Goal: Task Accomplishment & Management: Use online tool/utility

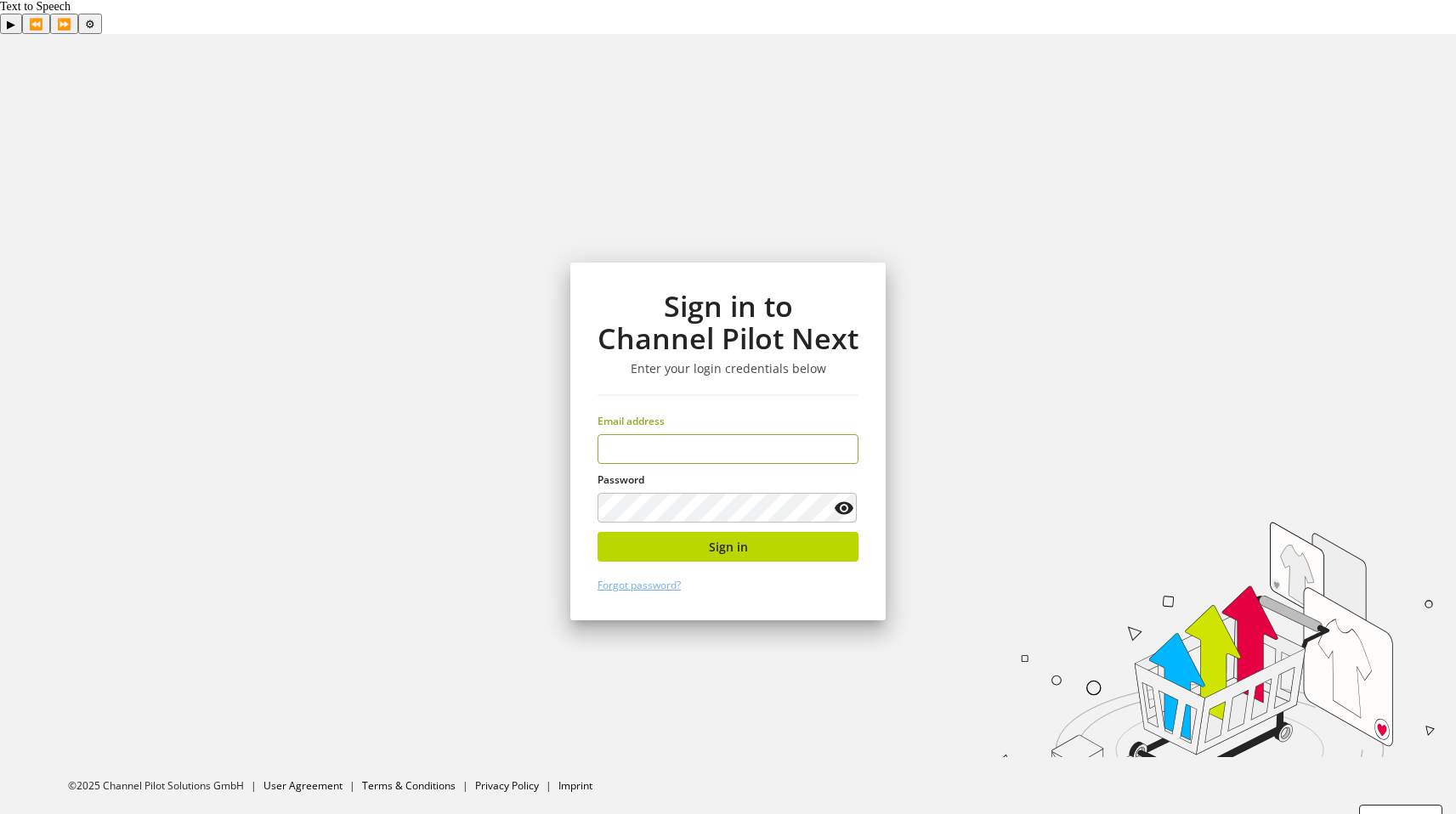
click at [744, 434] on input "email" at bounding box center [728, 448] width 261 height 30
click at [742, 434] on input "email" at bounding box center [728, 448] width 261 height 30
click at [725, 434] on input "email" at bounding box center [728, 448] width 261 height 30
type input "**********"
click at [768, 532] on button "Sign in" at bounding box center [728, 547] width 261 height 30
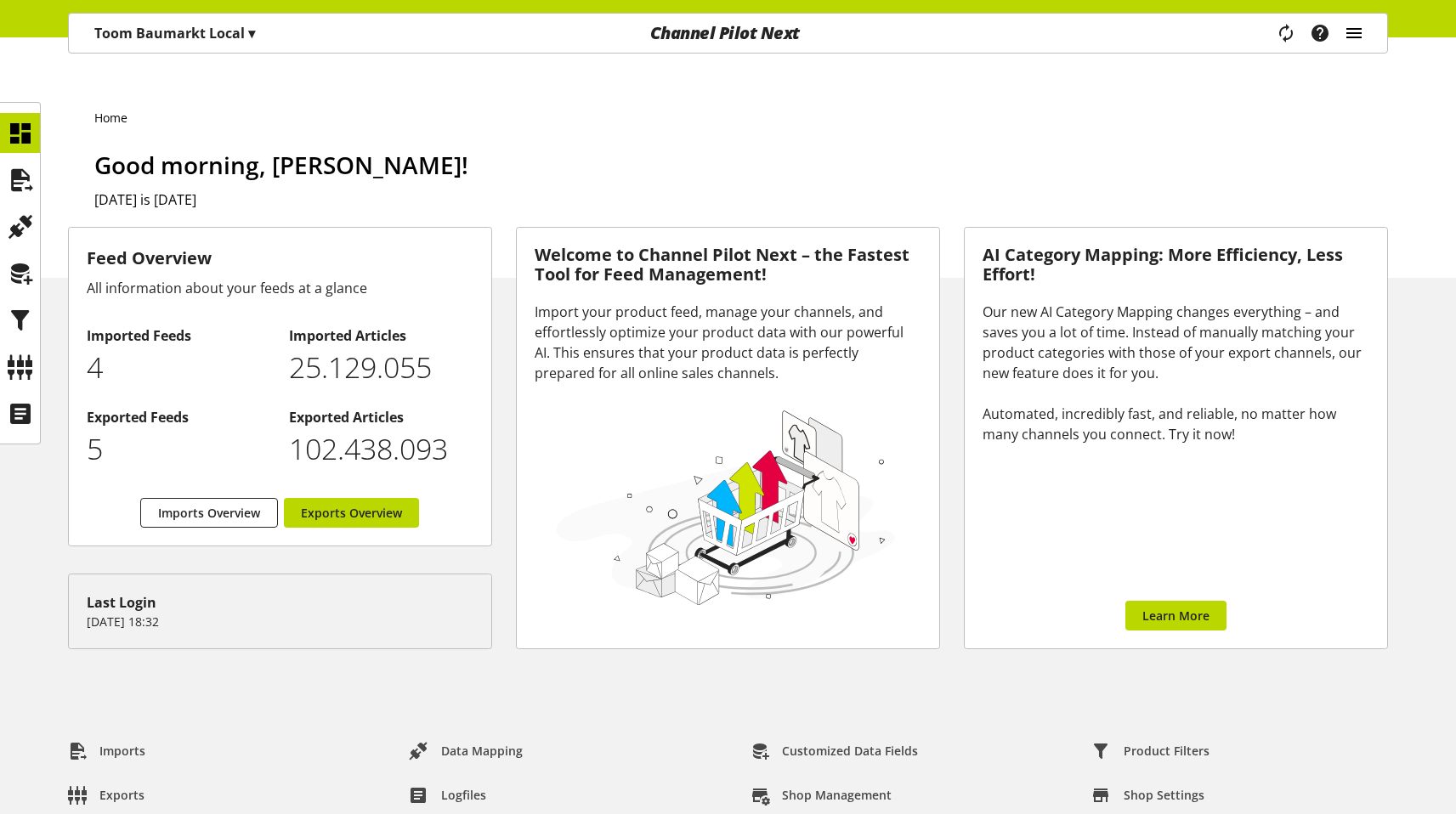
click at [1350, 31] on icon "main navigation" at bounding box center [1354, 34] width 20 height 31
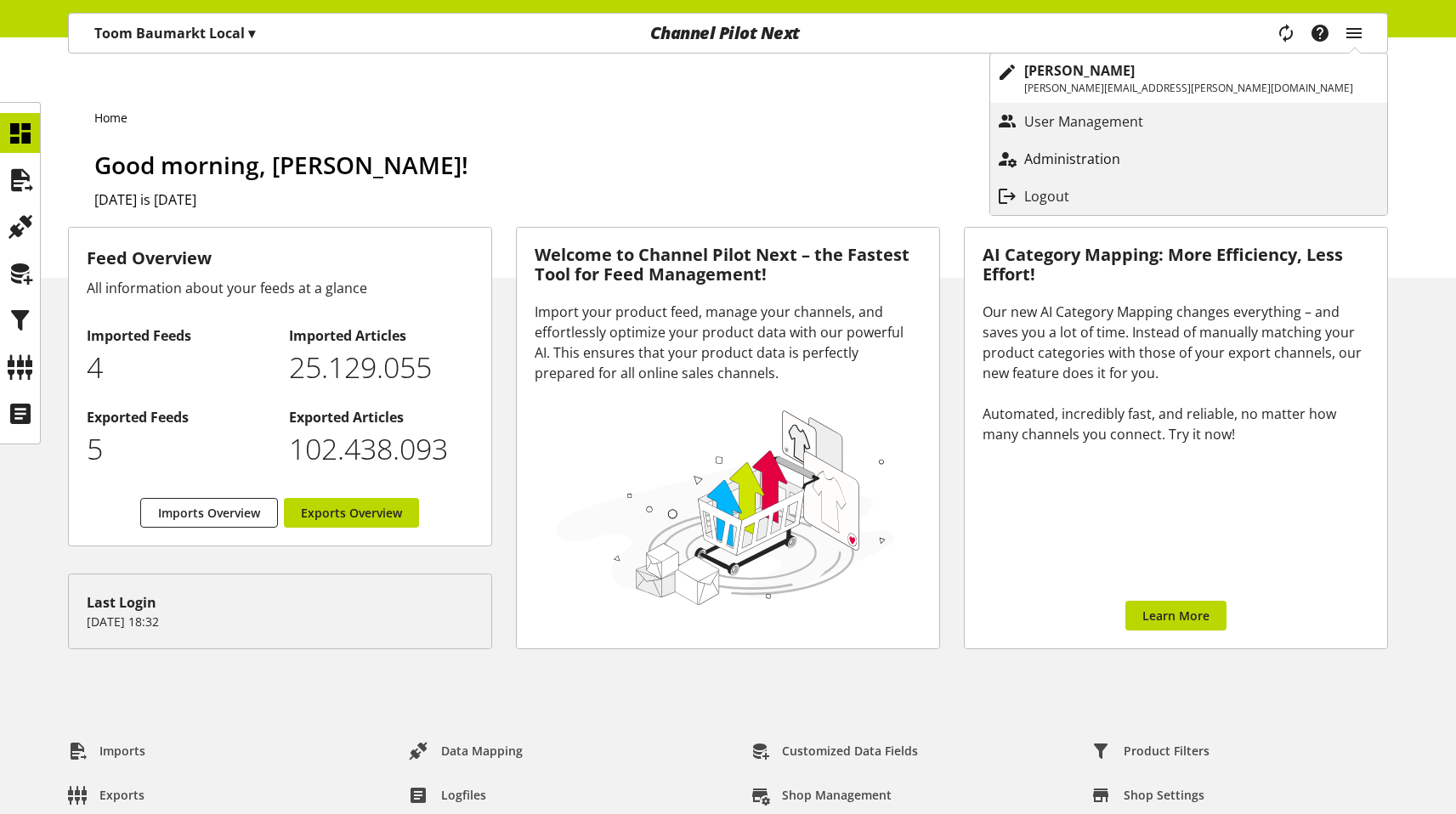
click at [1154, 157] on p "Administration" at bounding box center [1088, 158] width 130 height 20
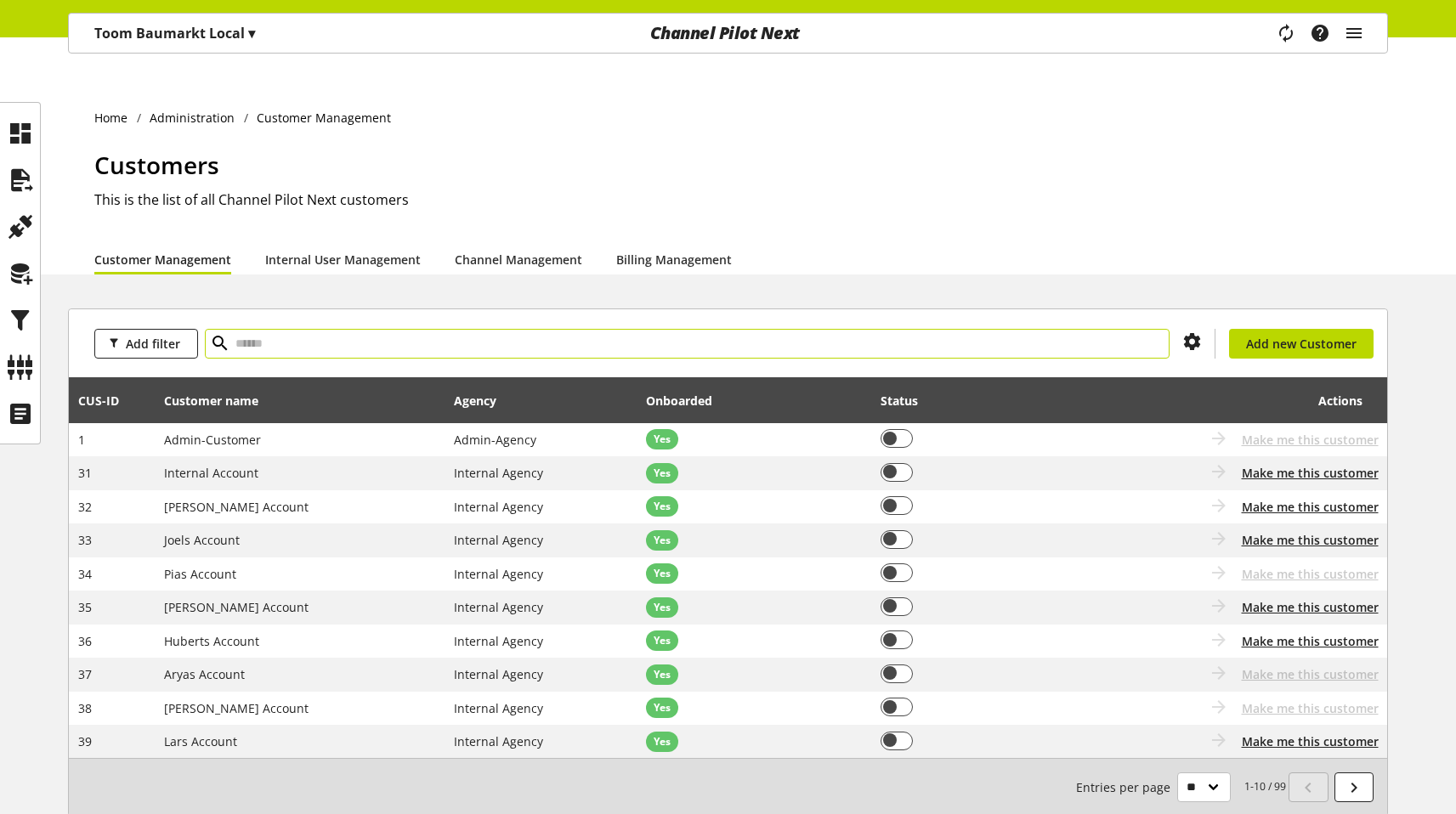
click at [264, 328] on input "text" at bounding box center [687, 343] width 965 height 30
type input "***"
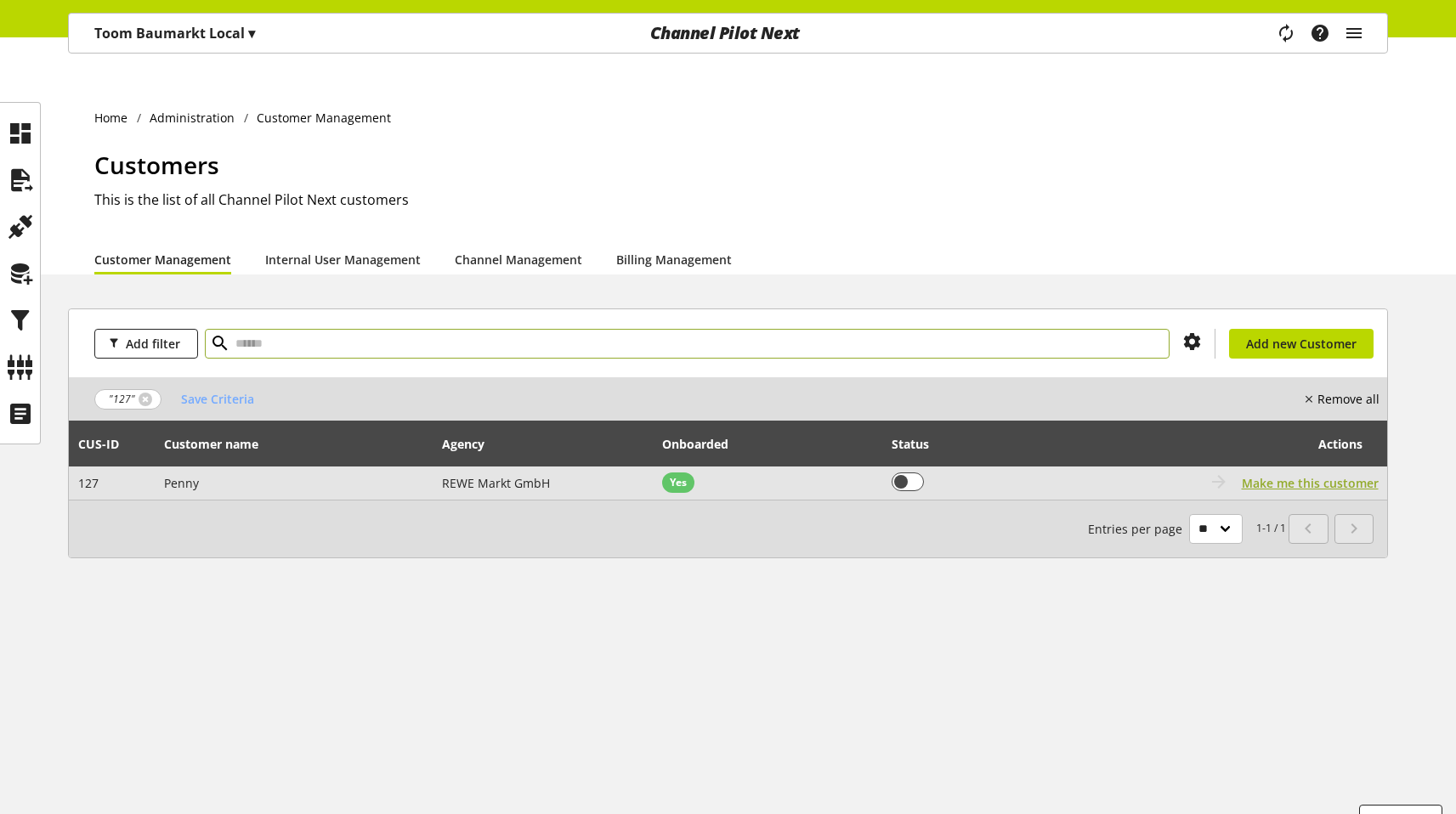
click at [1356, 474] on span "Make me this customer" at bounding box center [1310, 483] width 136 height 18
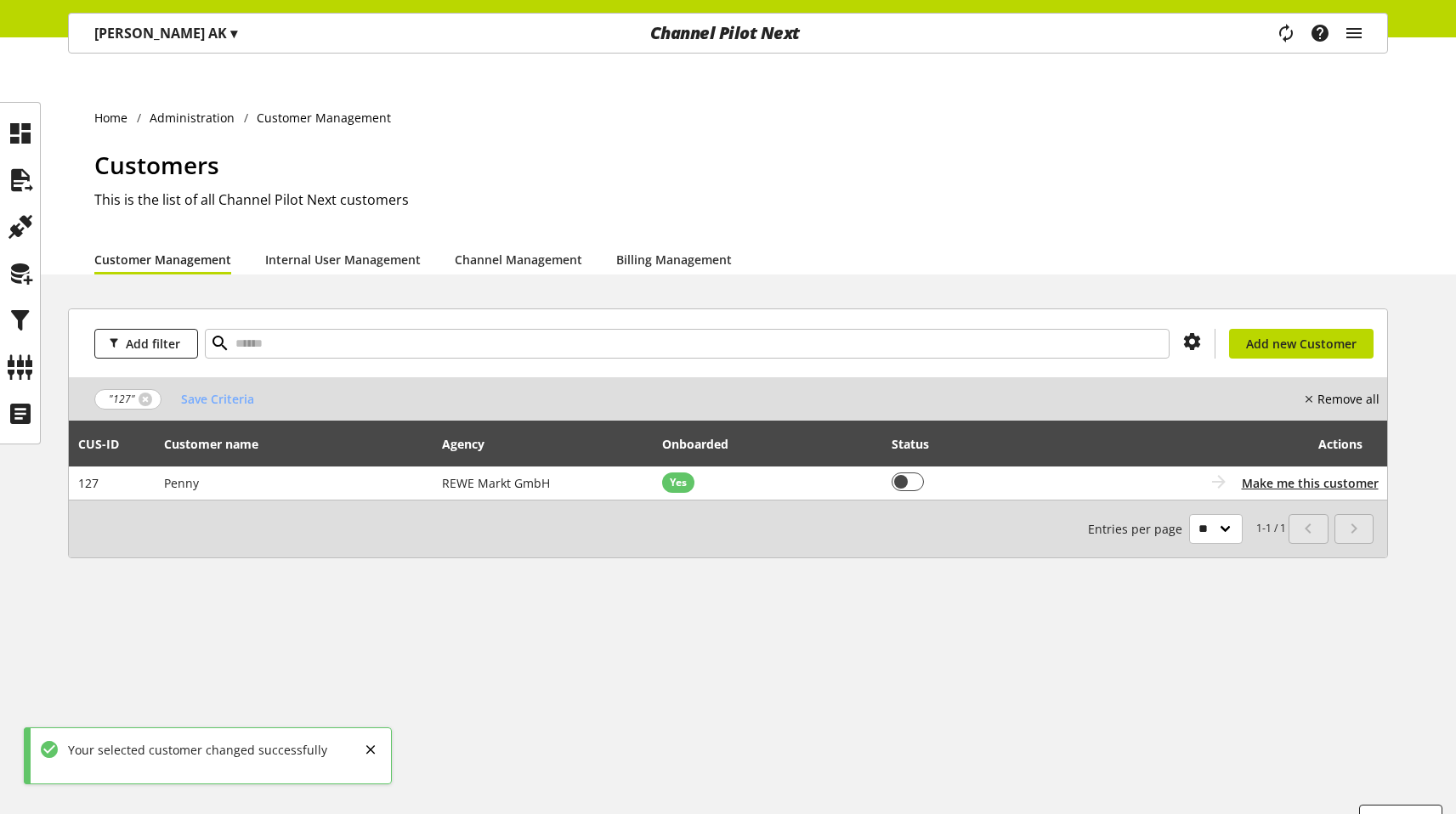
click at [151, 32] on p "[PERSON_NAME] AK ▾" at bounding box center [166, 33] width 143 height 20
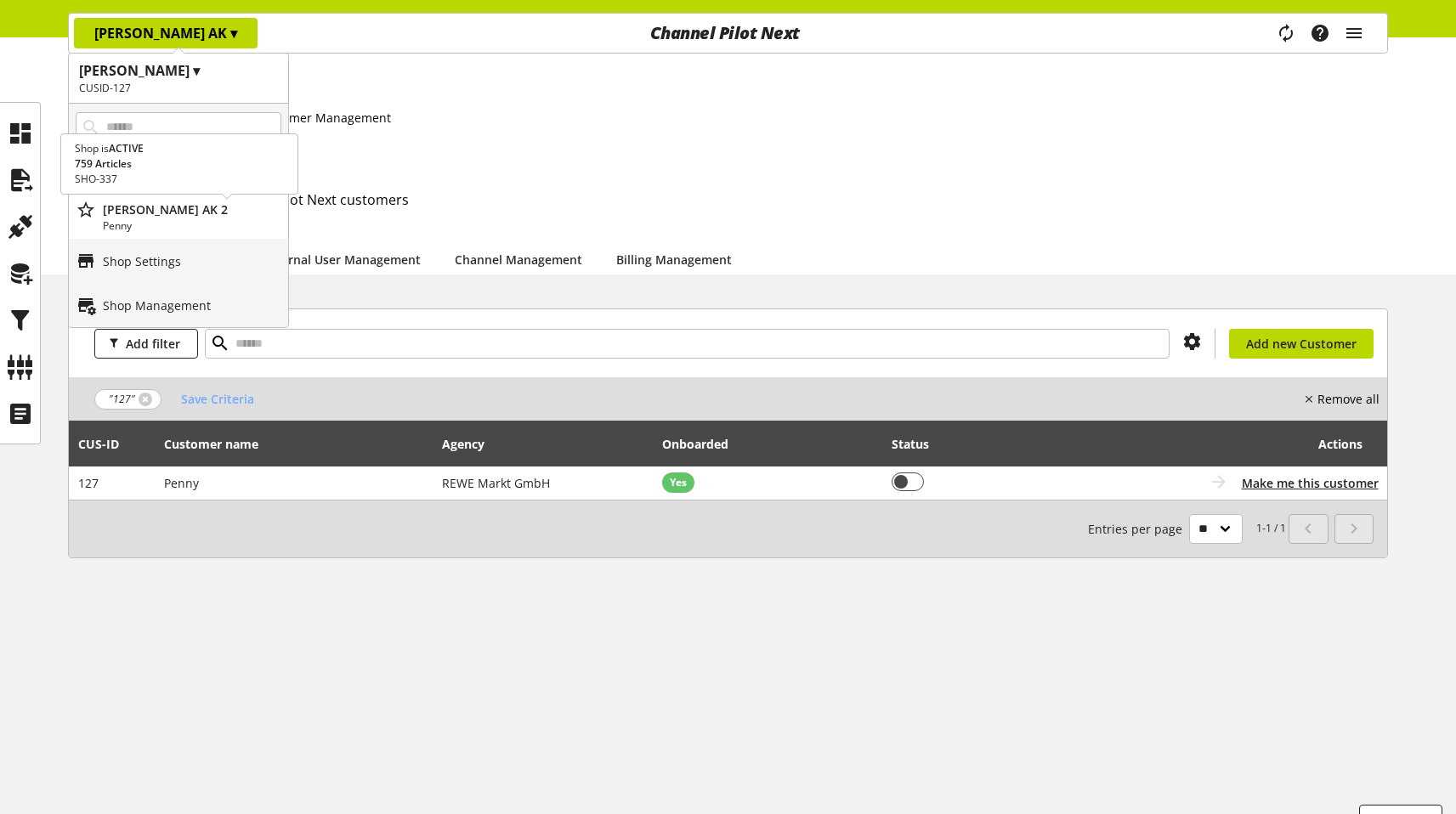
click at [154, 213] on p "[PERSON_NAME] AK 2" at bounding box center [192, 209] width 178 height 18
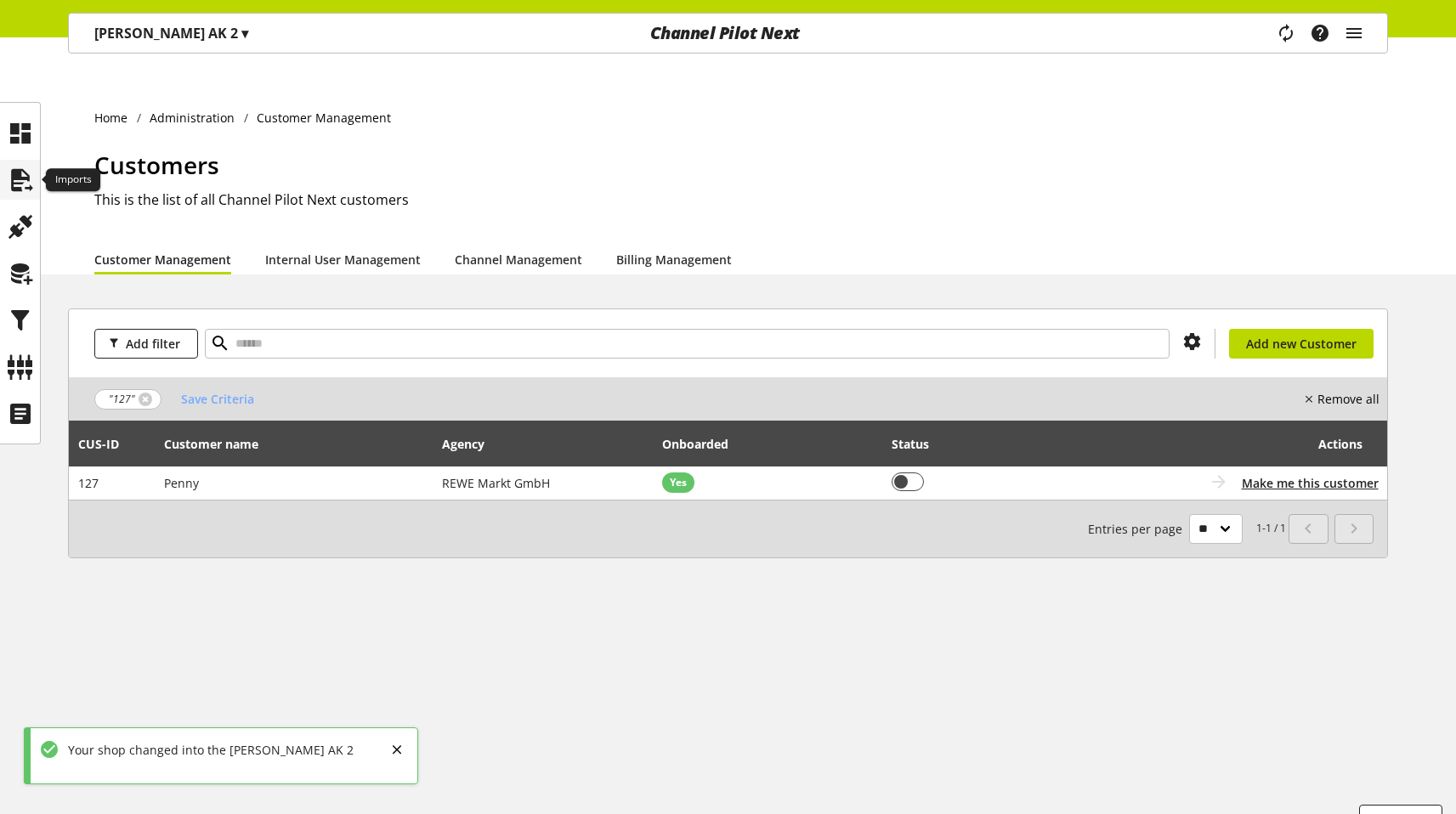
click at [9, 180] on icon at bounding box center [20, 179] width 27 height 34
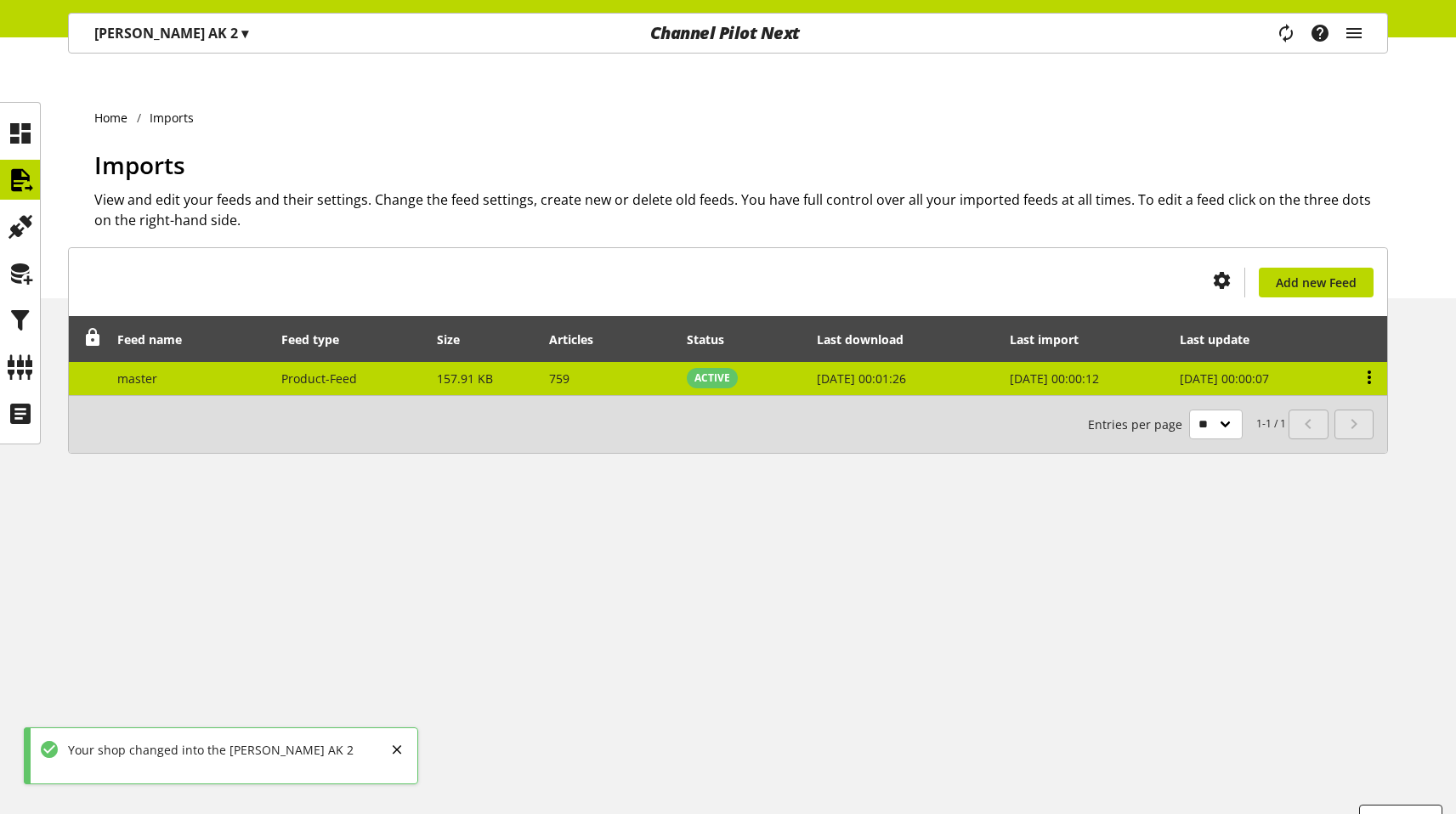
click at [1370, 362] on icon at bounding box center [1369, 377] width 20 height 31
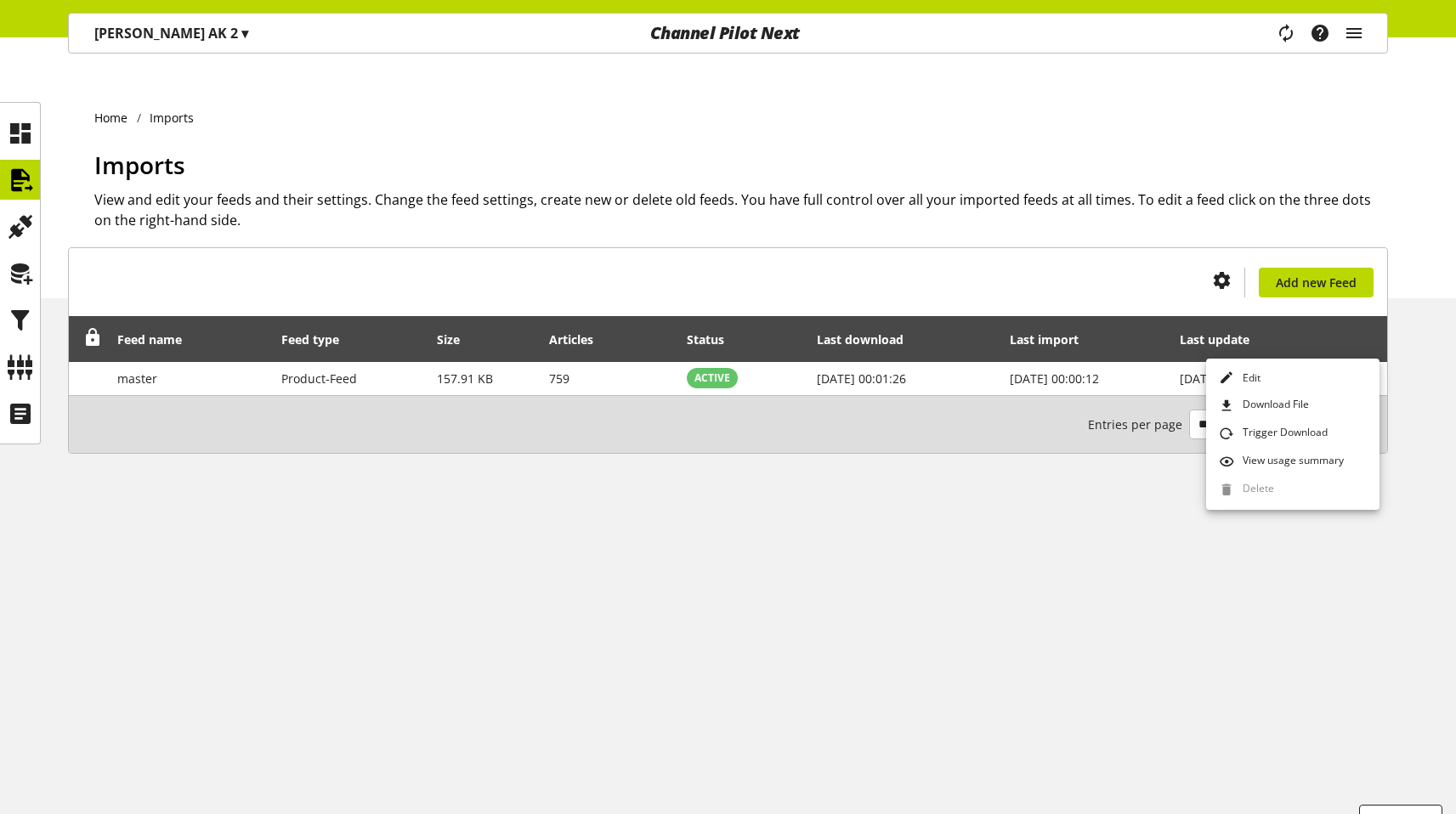
click at [325, 147] on h1 "Imports" at bounding box center [742, 165] width 1294 height 35
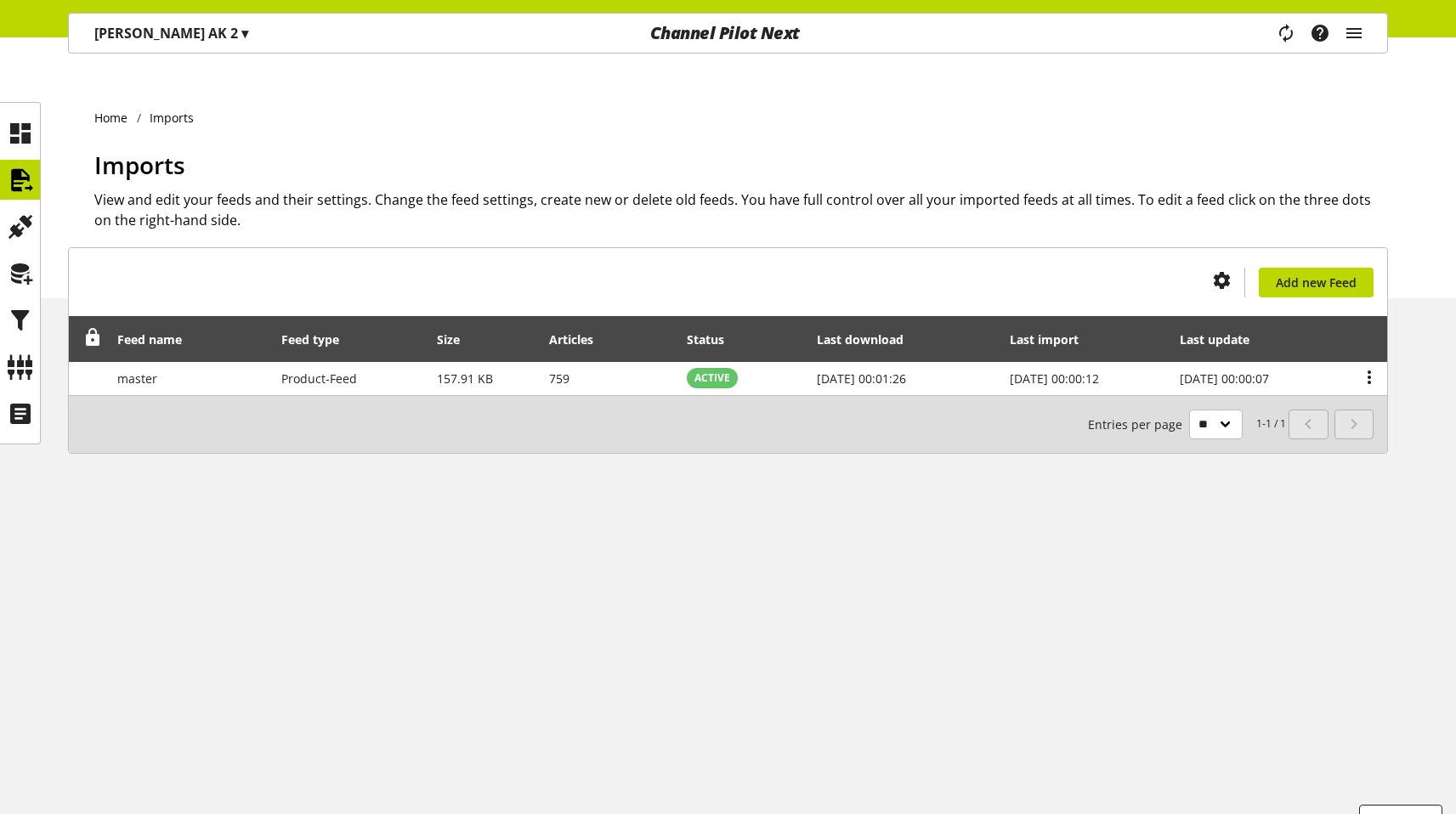
click at [135, 27] on p "[PERSON_NAME] AK 2 ▾" at bounding box center [171, 33] width 154 height 20
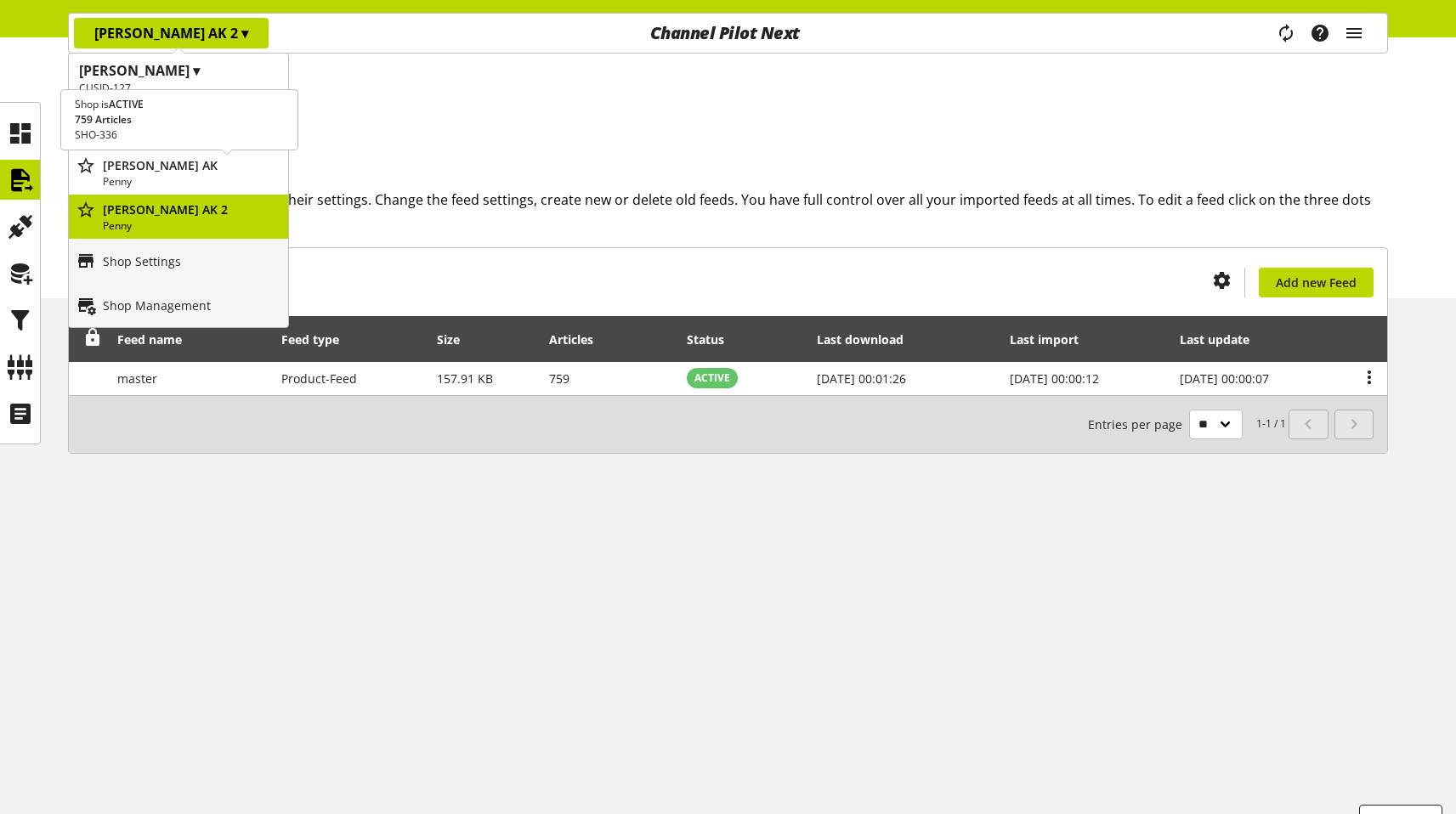
click at [136, 184] on p "Penny" at bounding box center [192, 181] width 178 height 15
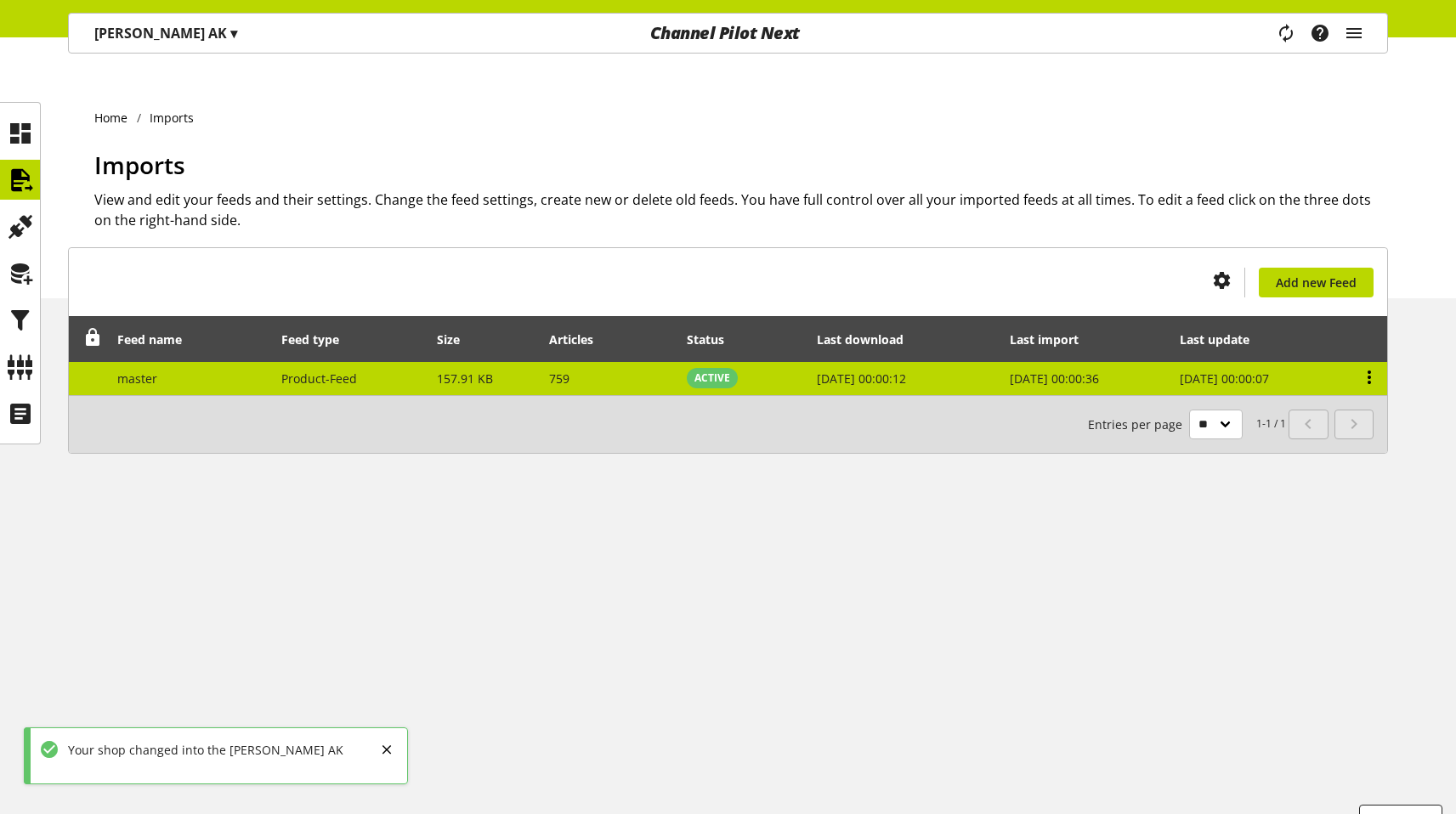
click at [1373, 362] on icon at bounding box center [1369, 377] width 20 height 31
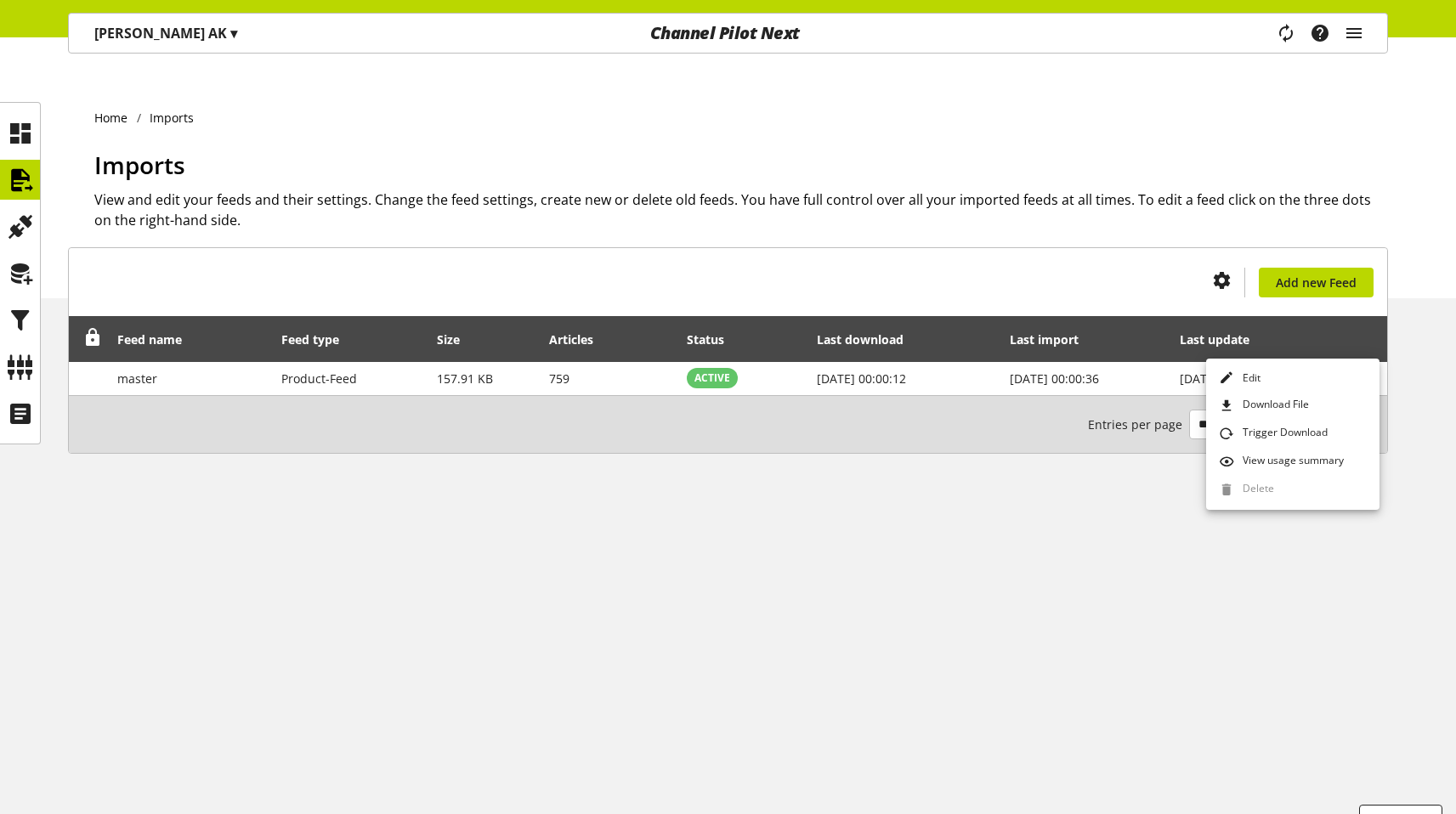
click at [702, 587] on div "Home Imports Imports View and edit your feeds and their settings. Change the fe…" at bounding box center [728, 459] width 1456 height 777
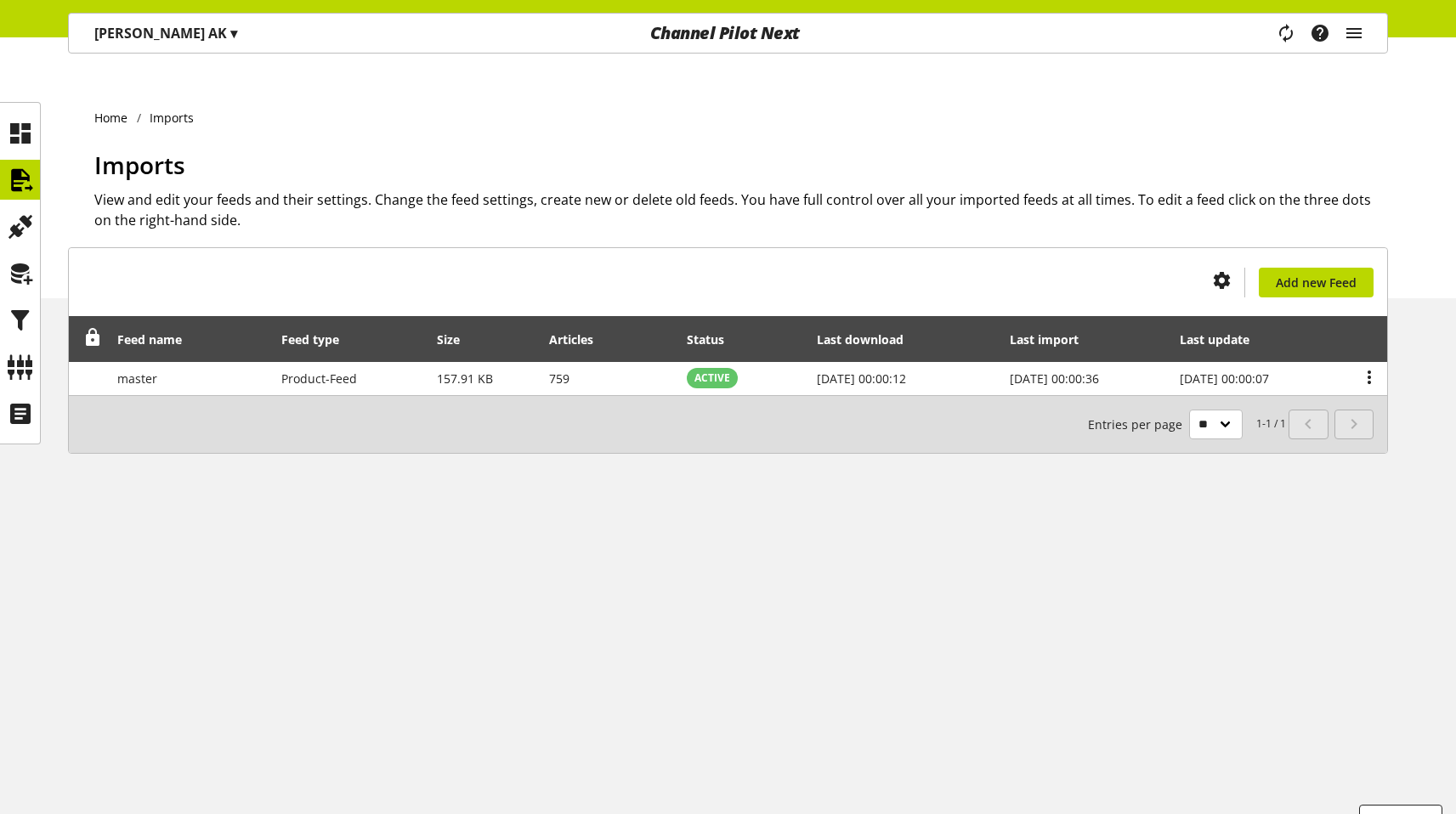
click at [163, 34] on p "[PERSON_NAME] AK ▾" at bounding box center [166, 33] width 143 height 20
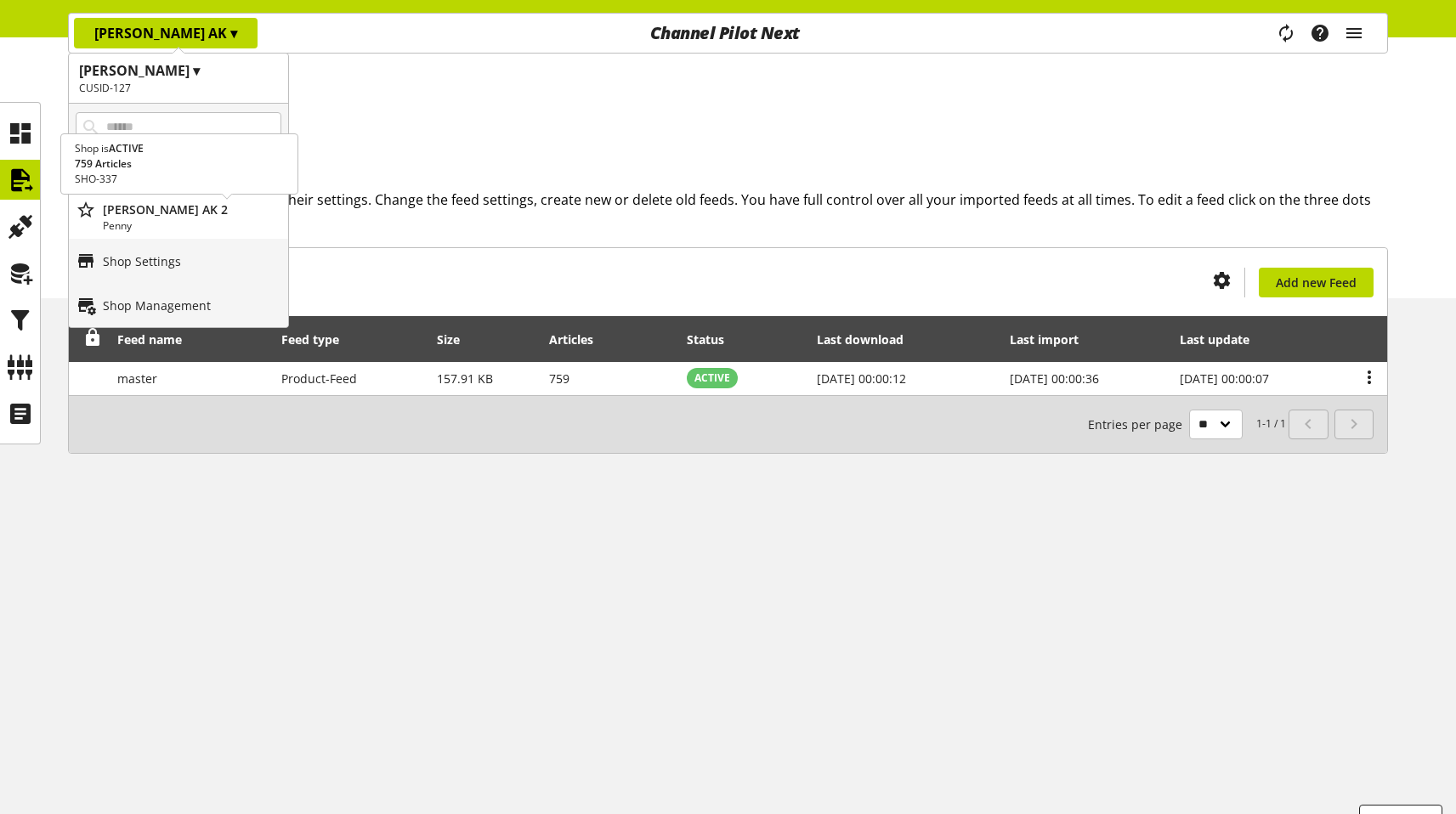
click at [132, 207] on p "[PERSON_NAME] AK 2" at bounding box center [192, 209] width 178 height 18
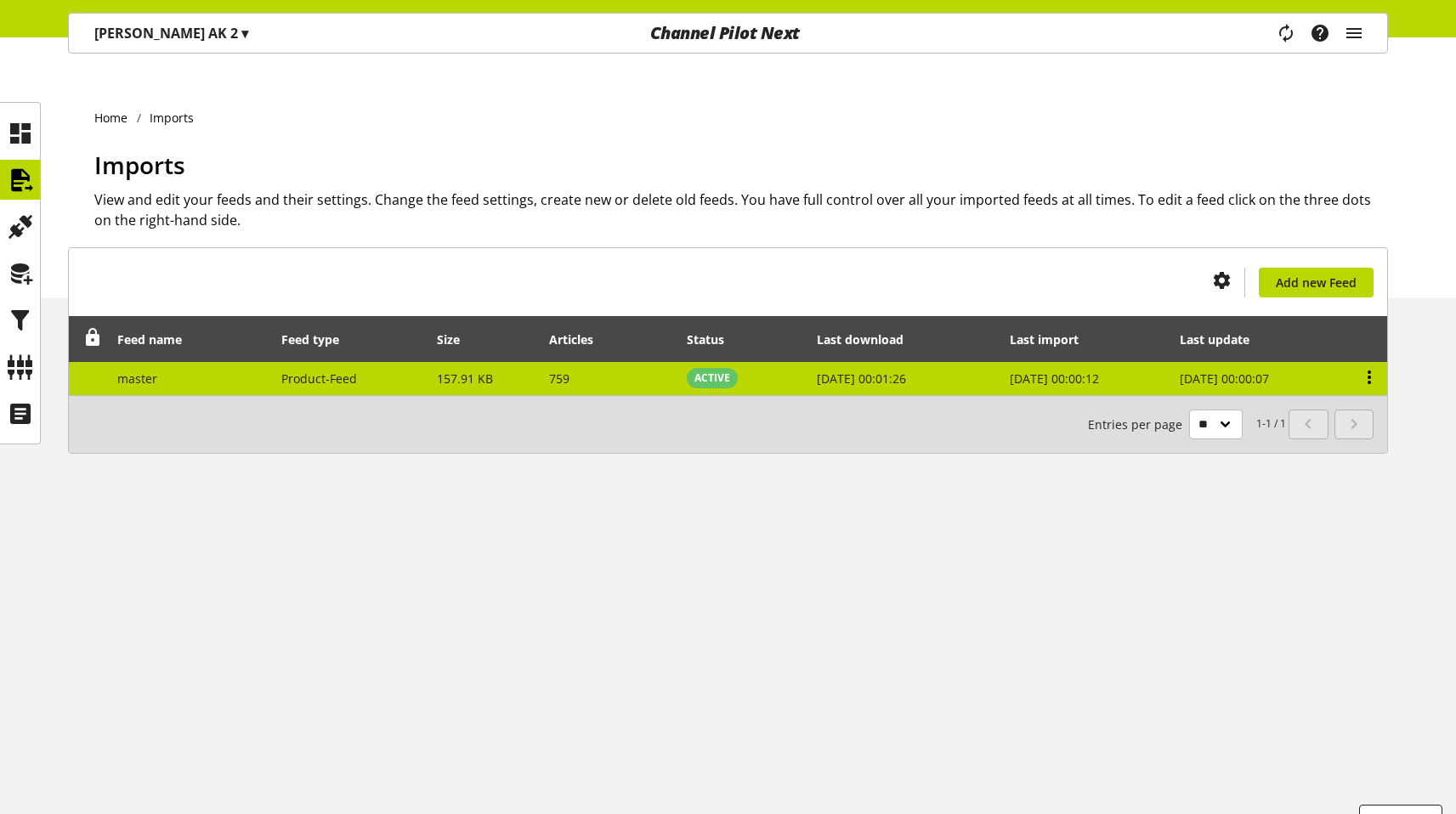
click at [1370, 362] on icon at bounding box center [1369, 377] width 20 height 31
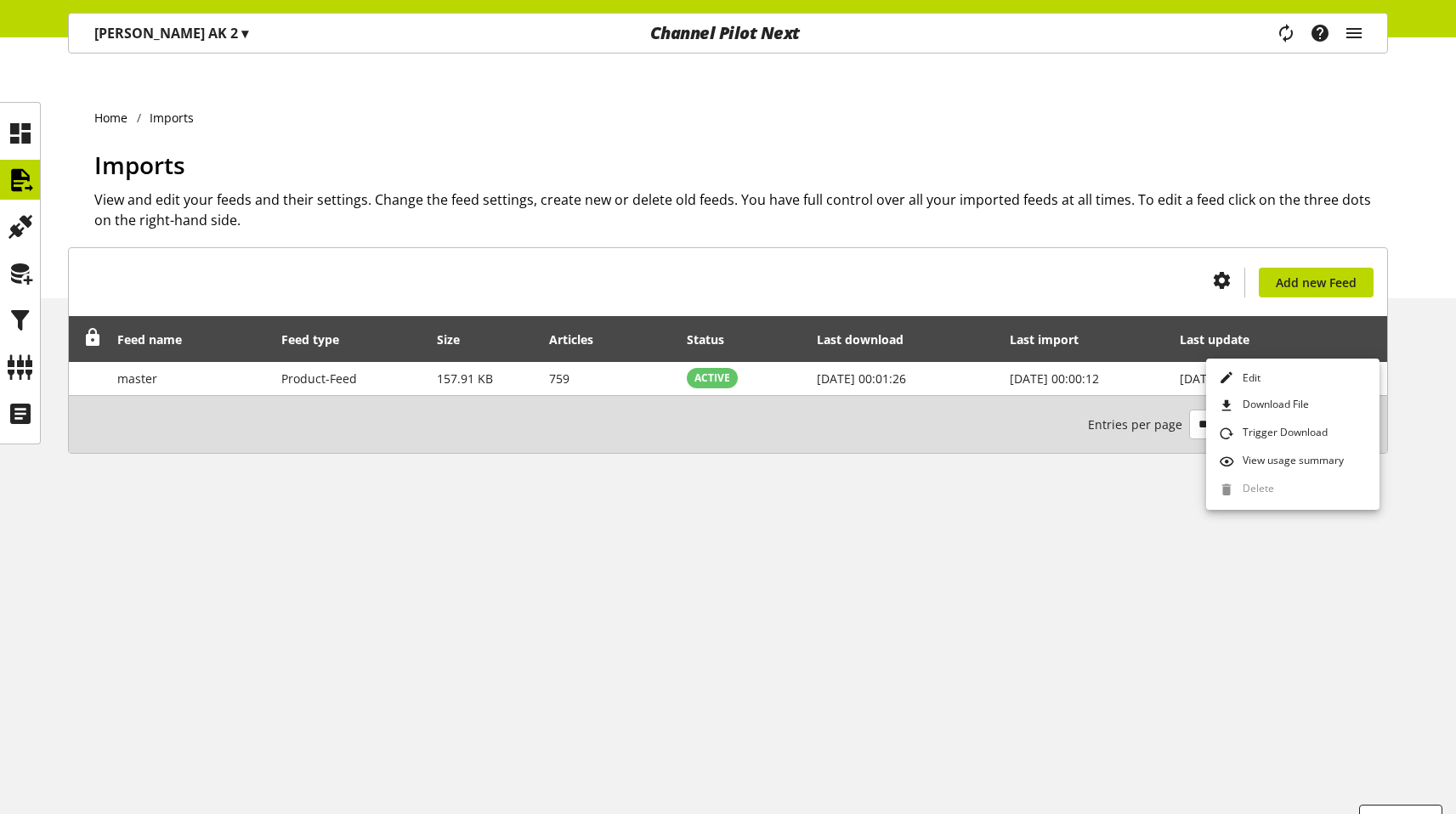
click at [252, 32] on div "[PERSON_NAME] AK 2 ▾ [PERSON_NAME] ▾ CUSID-127 All customers CRM Ecom Case DCO …" at bounding box center [287, 33] width 435 height 39
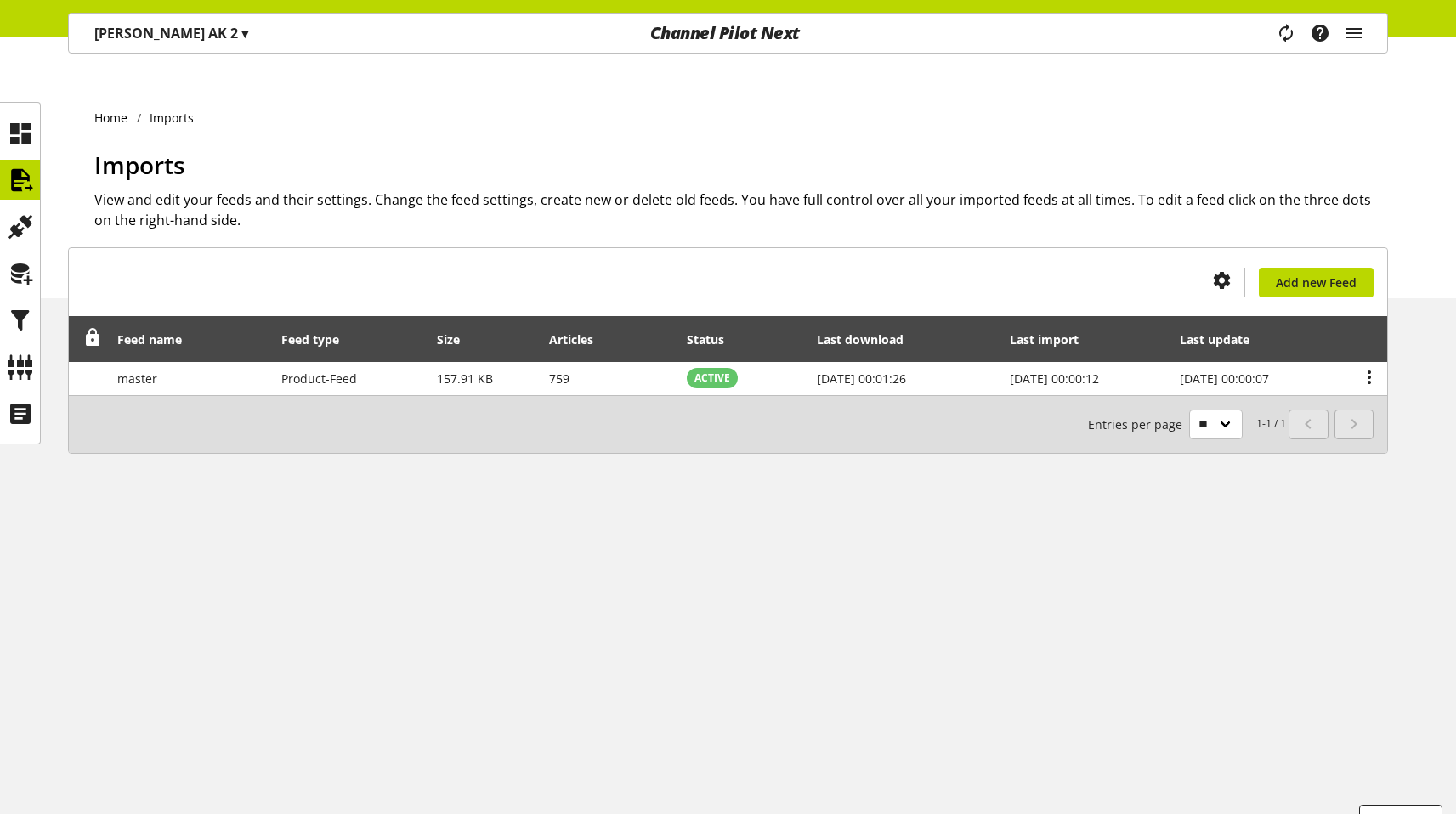
click at [241, 29] on span "▾" at bounding box center [244, 33] width 6 height 19
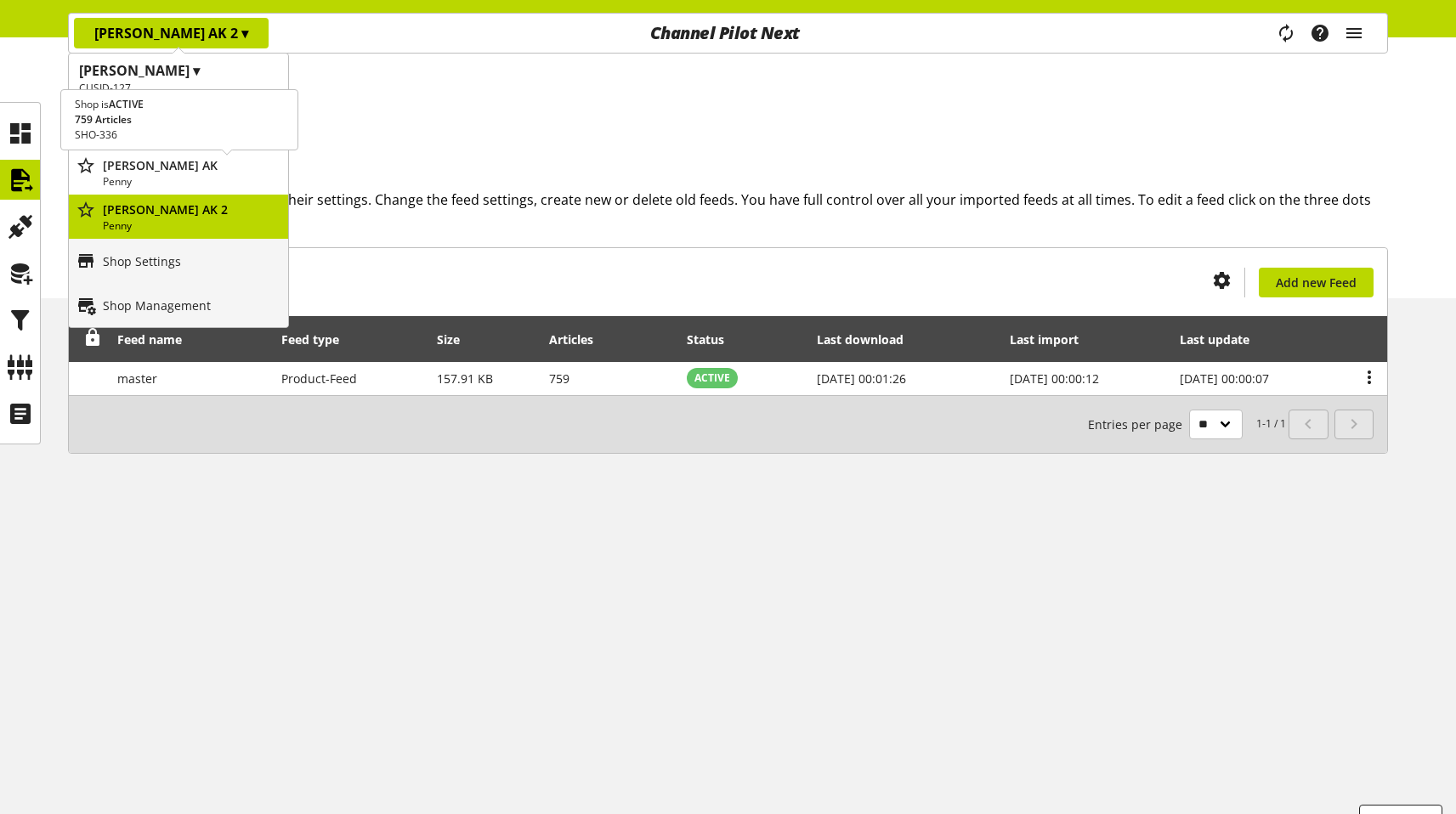
click at [170, 167] on p "[PERSON_NAME] AK" at bounding box center [192, 166] width 178 height 18
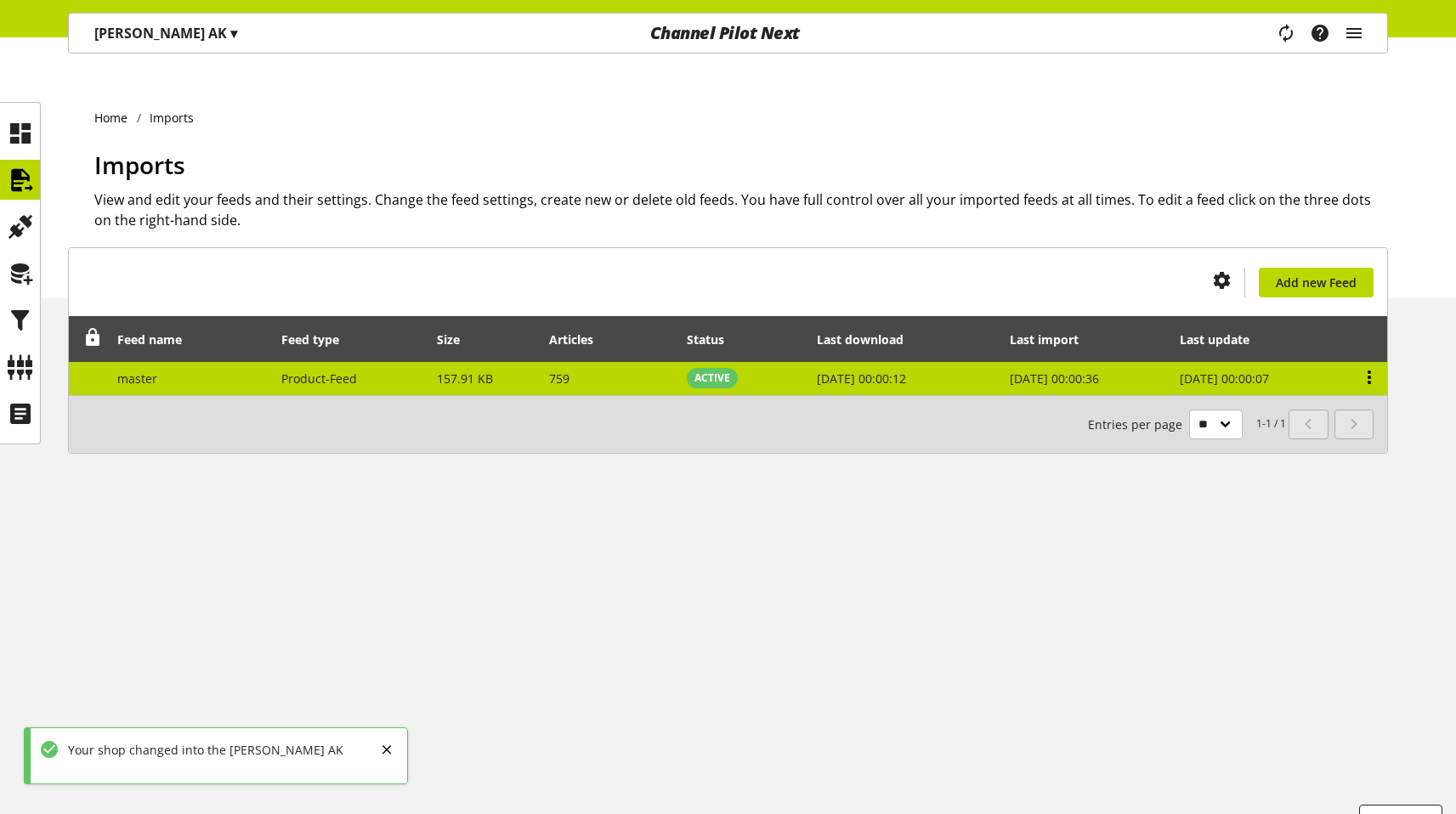
click at [1367, 362] on icon at bounding box center [1369, 377] width 20 height 31
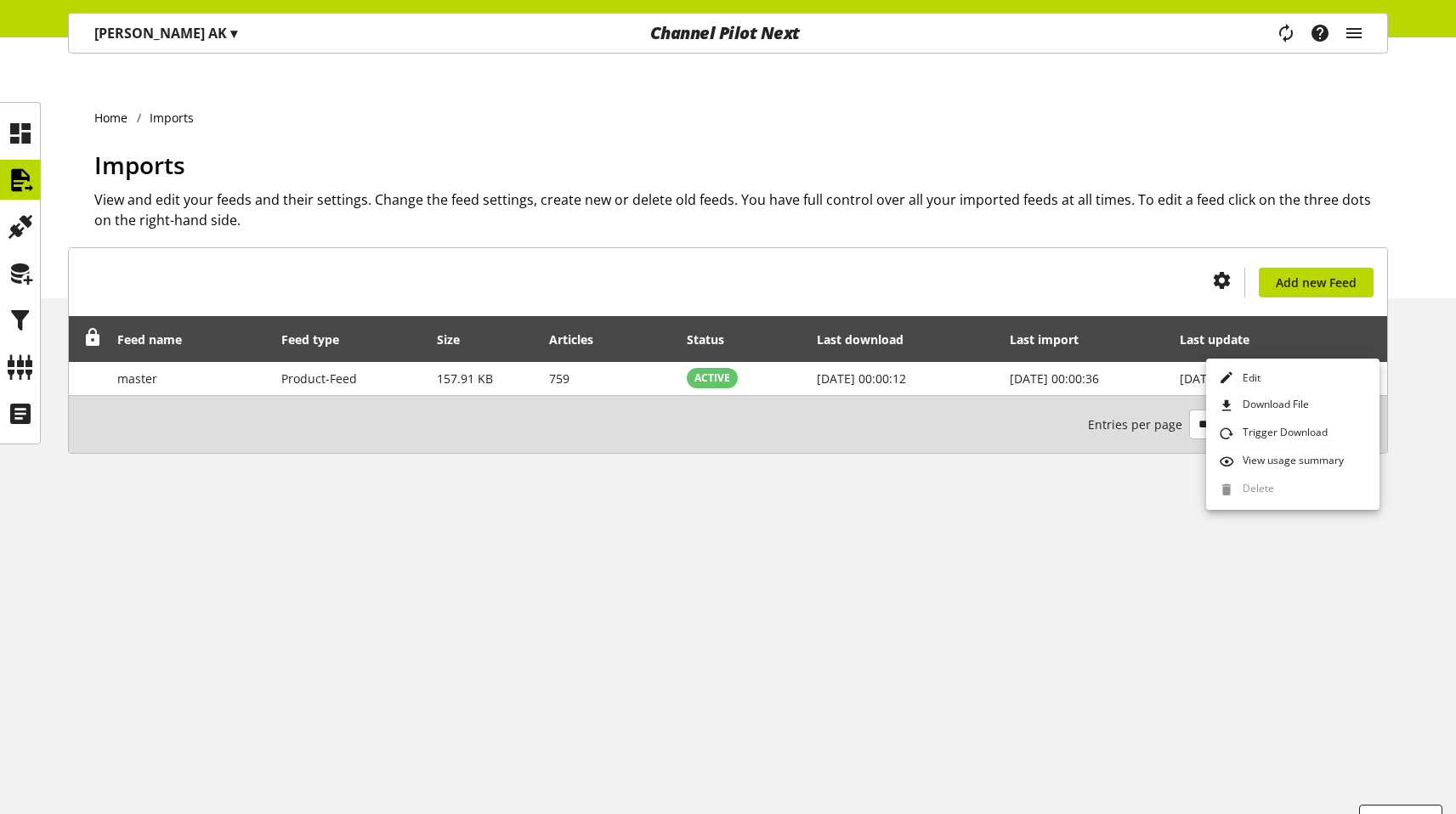
click at [1432, 355] on div "You don't have permission to create an import feed. Add new Feed Feed name Feed…" at bounding box center [728, 371] width 1456 height 247
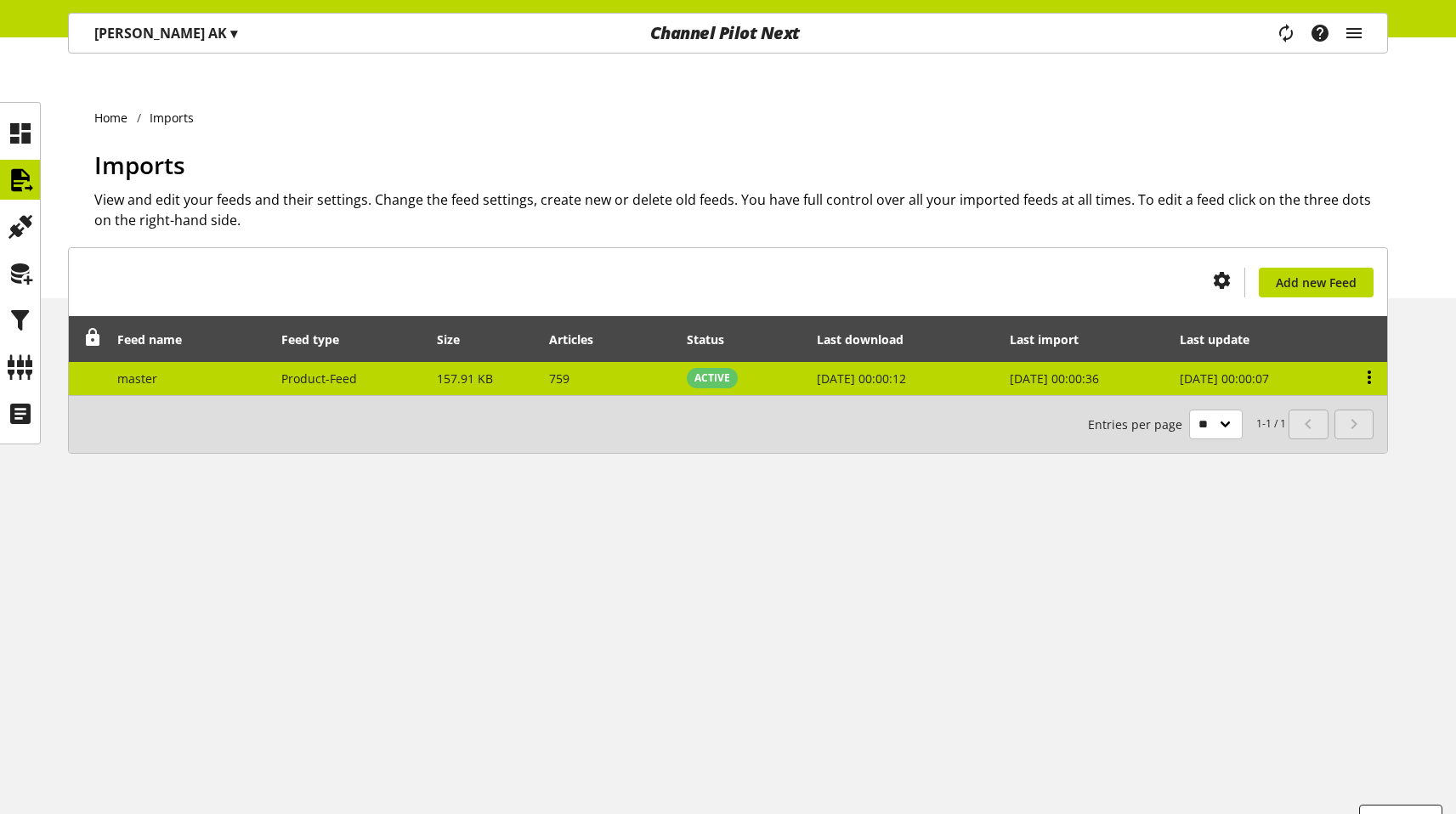
click at [1370, 362] on icon at bounding box center [1369, 377] width 20 height 31
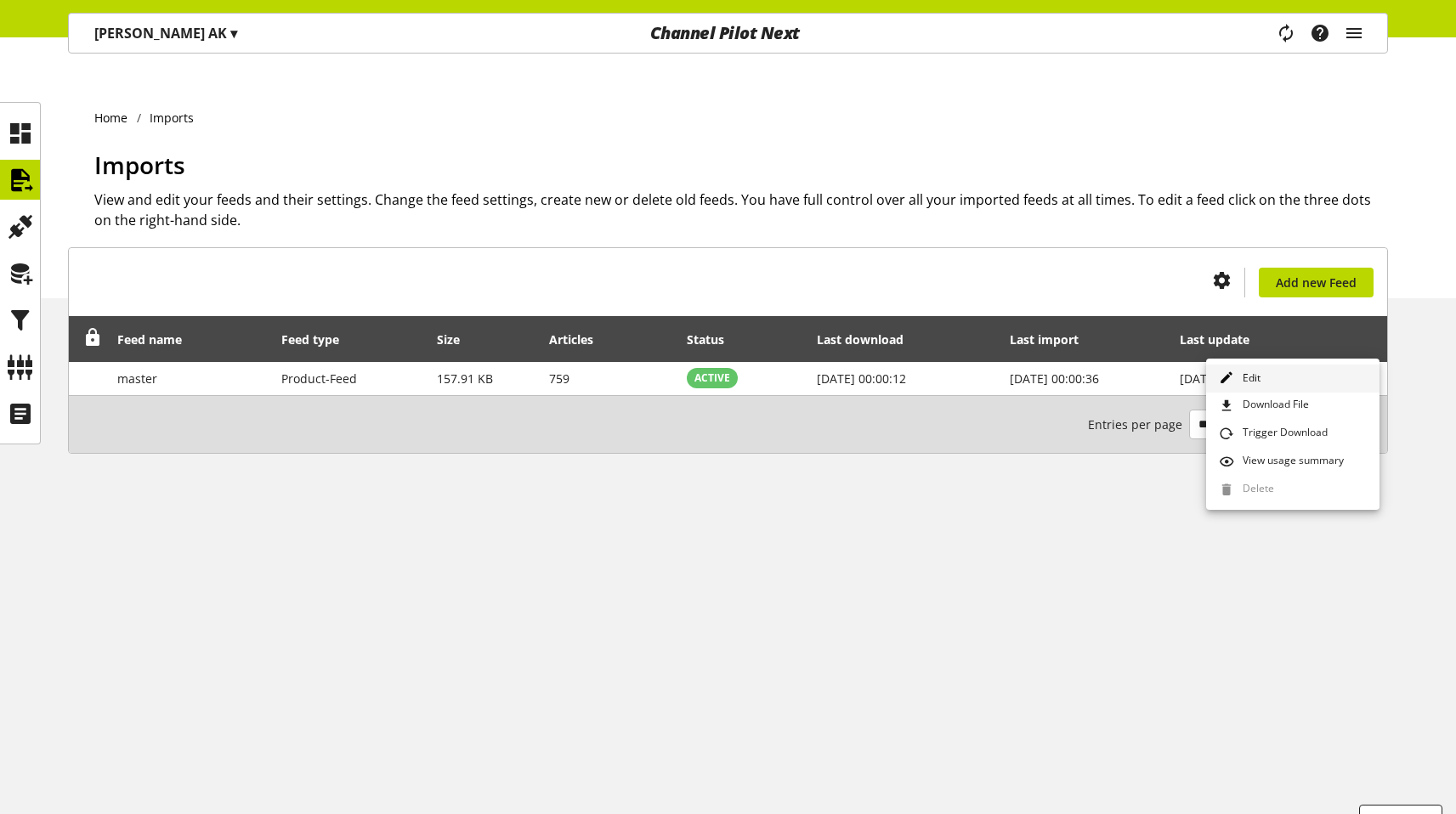
click at [1302, 370] on link "Edit" at bounding box center [1292, 378] width 174 height 28
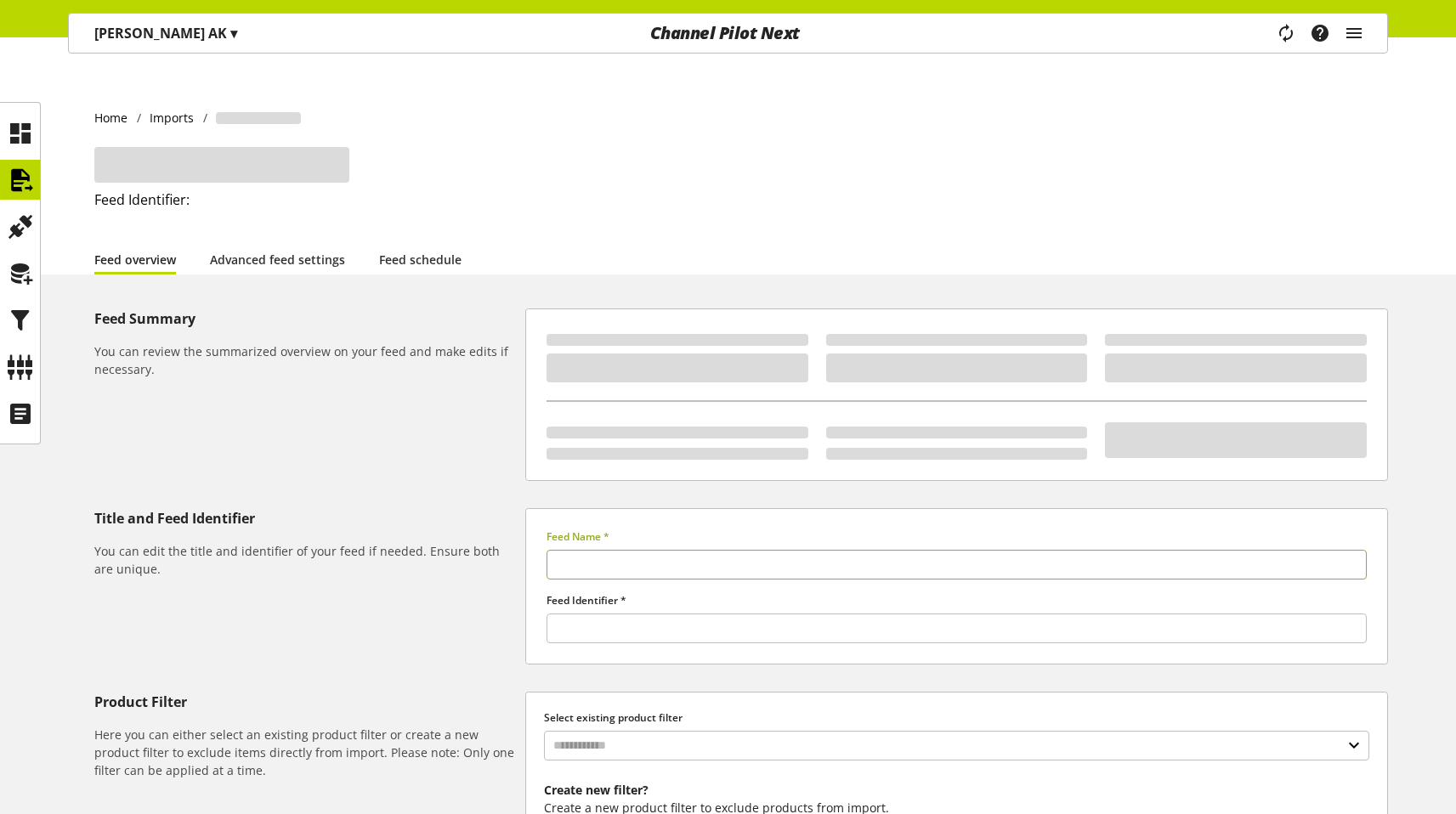
type input "******"
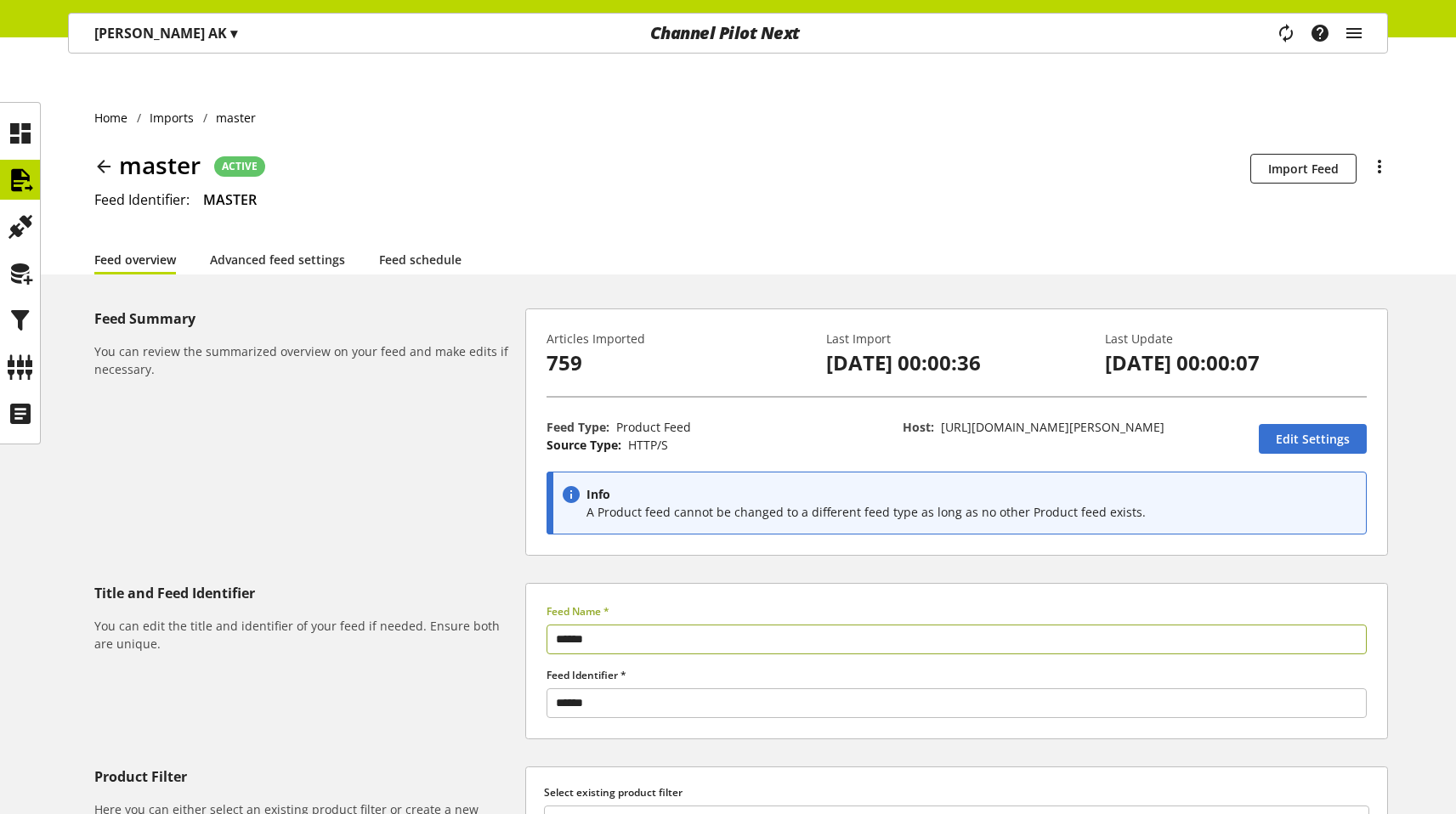
click at [1293, 153] on div "Schedulability is disabled for this feed Import Feed There are active dependenc…" at bounding box center [1319, 168] width 137 height 43
click at [1293, 160] on span "Import Feed" at bounding box center [1304, 169] width 71 height 18
click at [1275, 35] on div "Task manager Help center [PERSON_NAME] [PERSON_NAME][EMAIL_ADDRESS][PERSON_NAME…" at bounding box center [1328, 33] width 120 height 39
click at [1290, 34] on icon "main navigation" at bounding box center [1285, 33] width 32 height 36
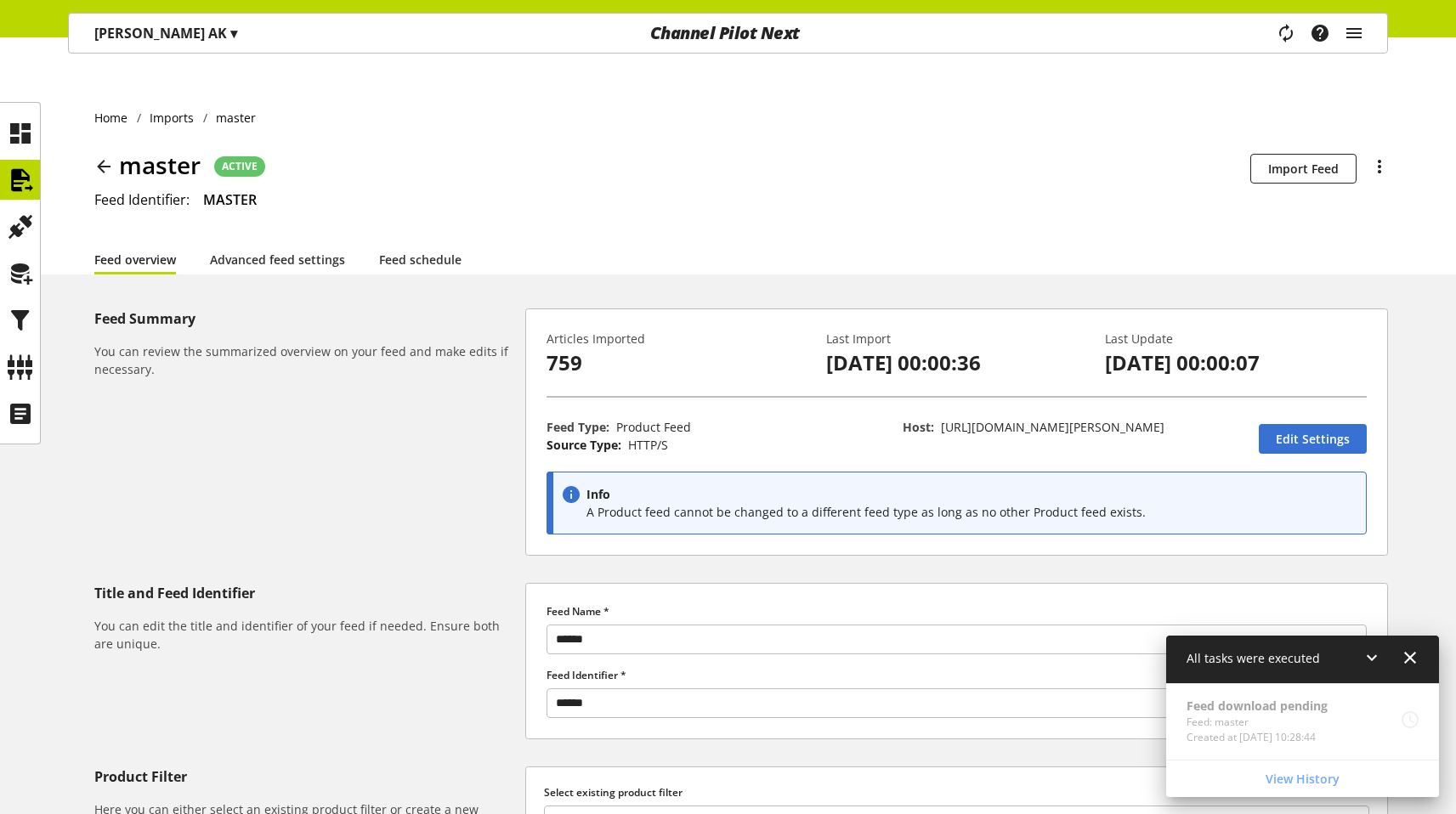
click at [1106, 244] on div "Feed overview Advanced feed settings Feed schedule" at bounding box center [742, 259] width 1294 height 31
click at [286, 251] on link "Advanced feed settings" at bounding box center [278, 260] width 136 height 18
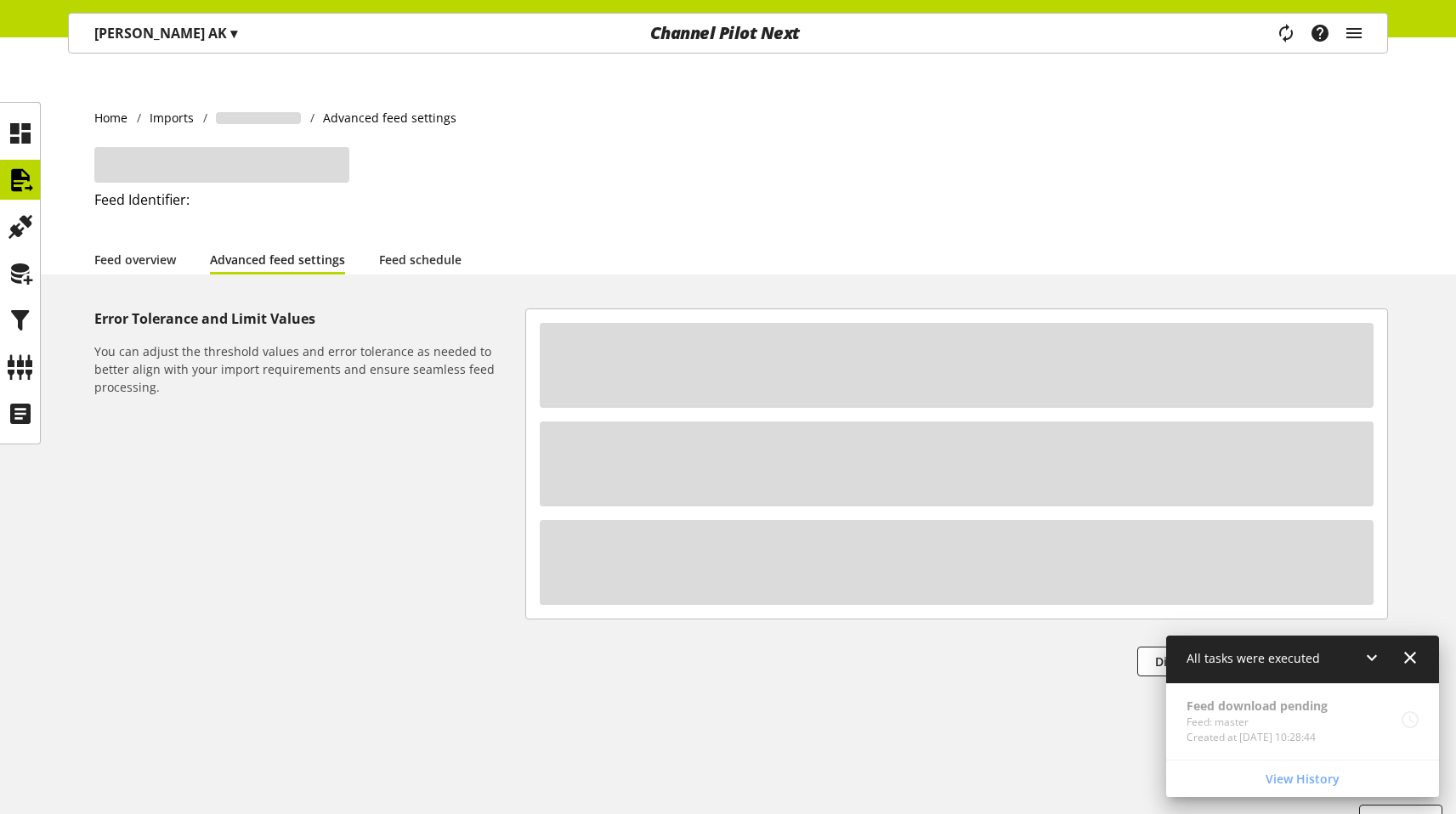
select select "**********"
select select "********"
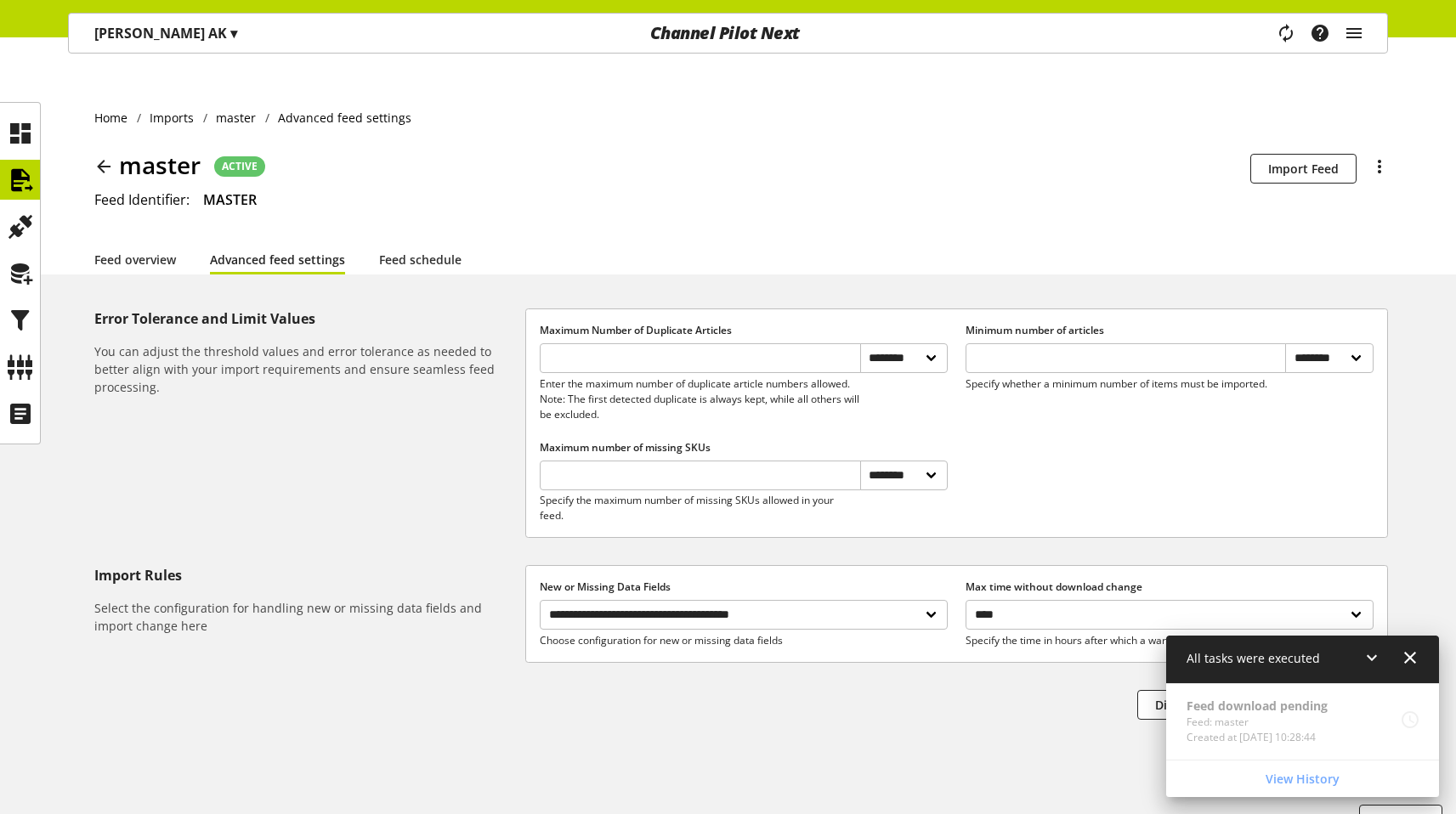
click at [1406, 658] on icon at bounding box center [1410, 658] width 20 height 31
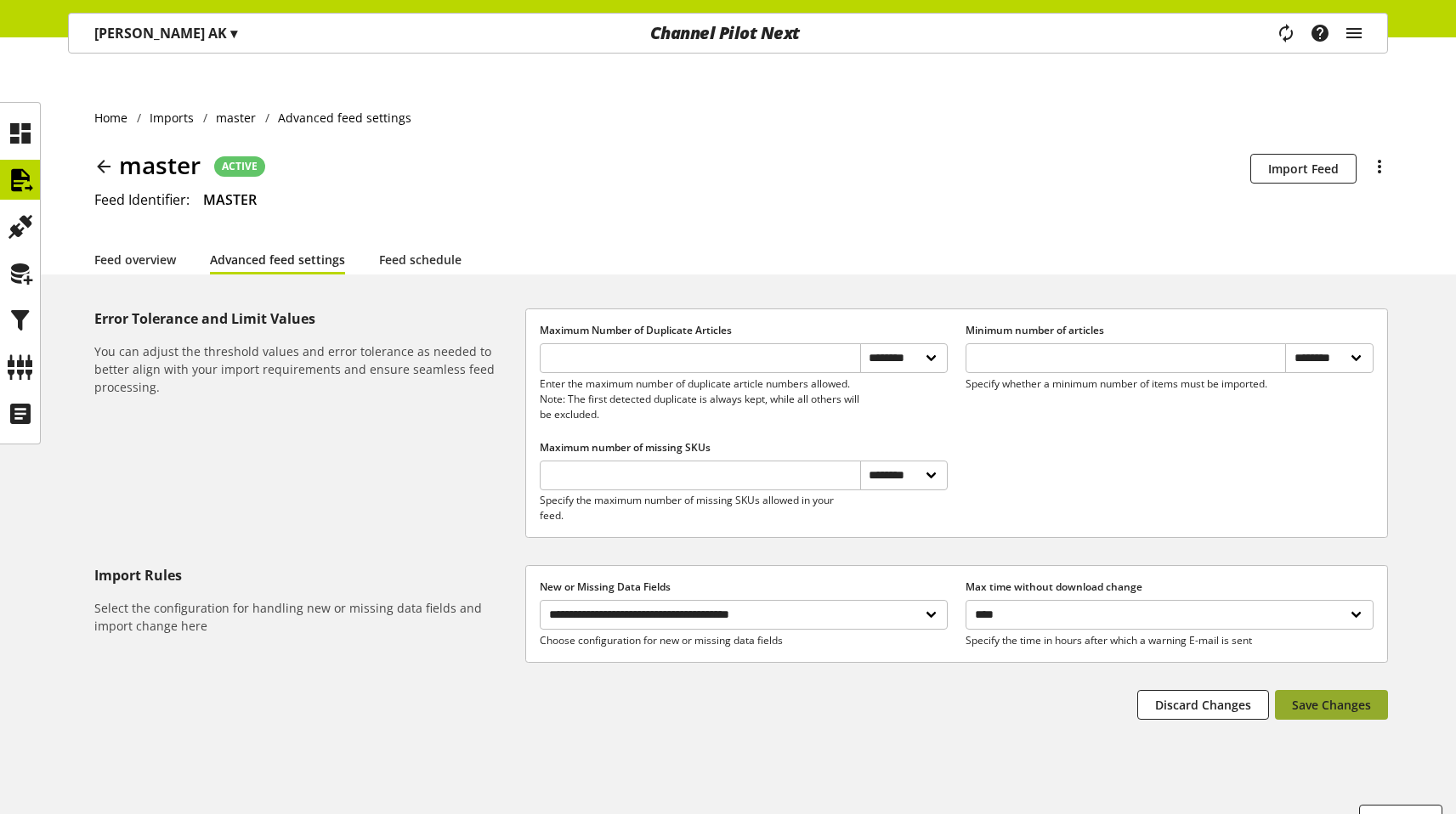
click at [1330, 696] on span "Save Changes" at bounding box center [1331, 705] width 79 height 18
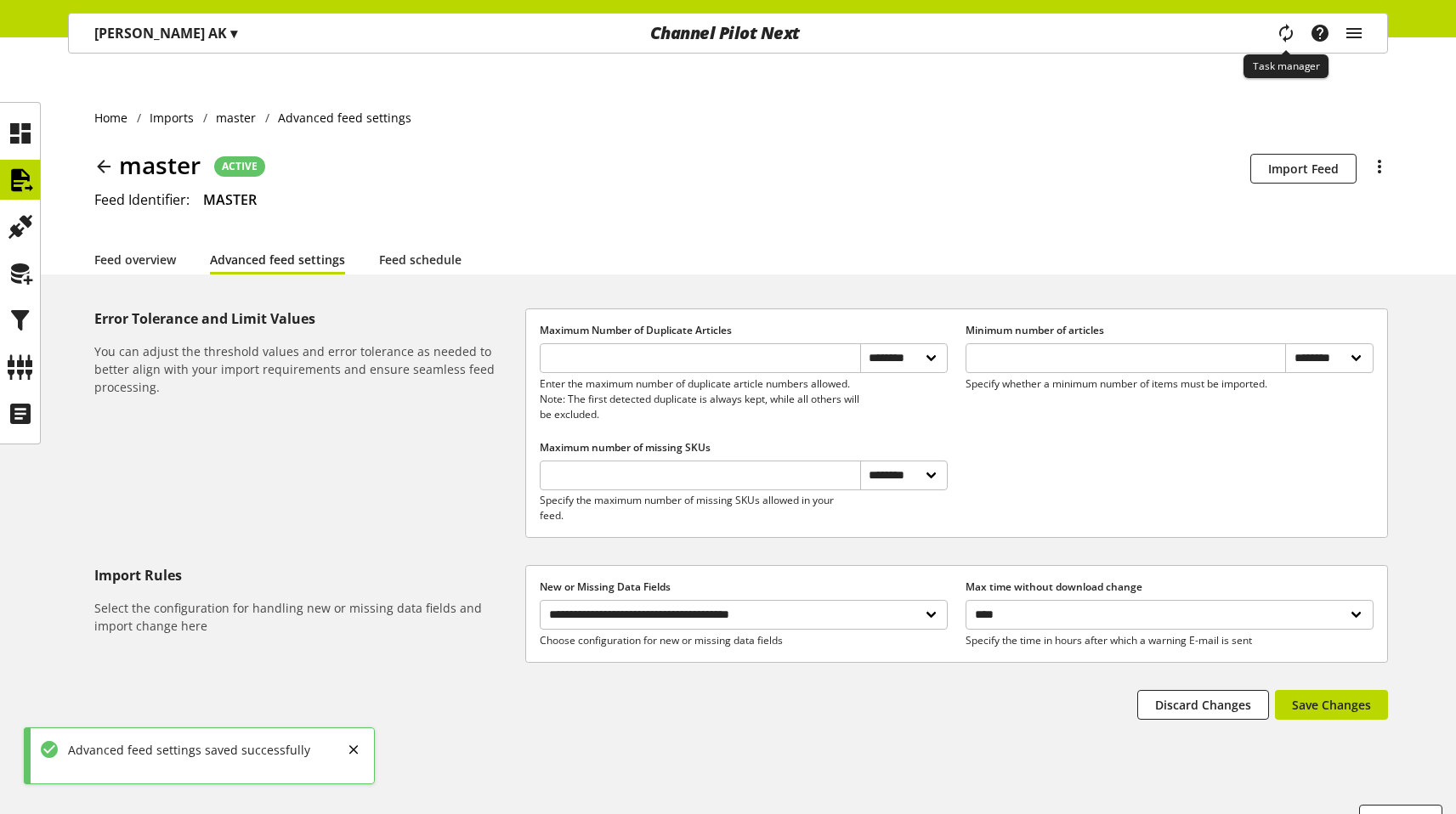
click at [1289, 35] on icon "main navigation" at bounding box center [1287, 33] width 36 height 33
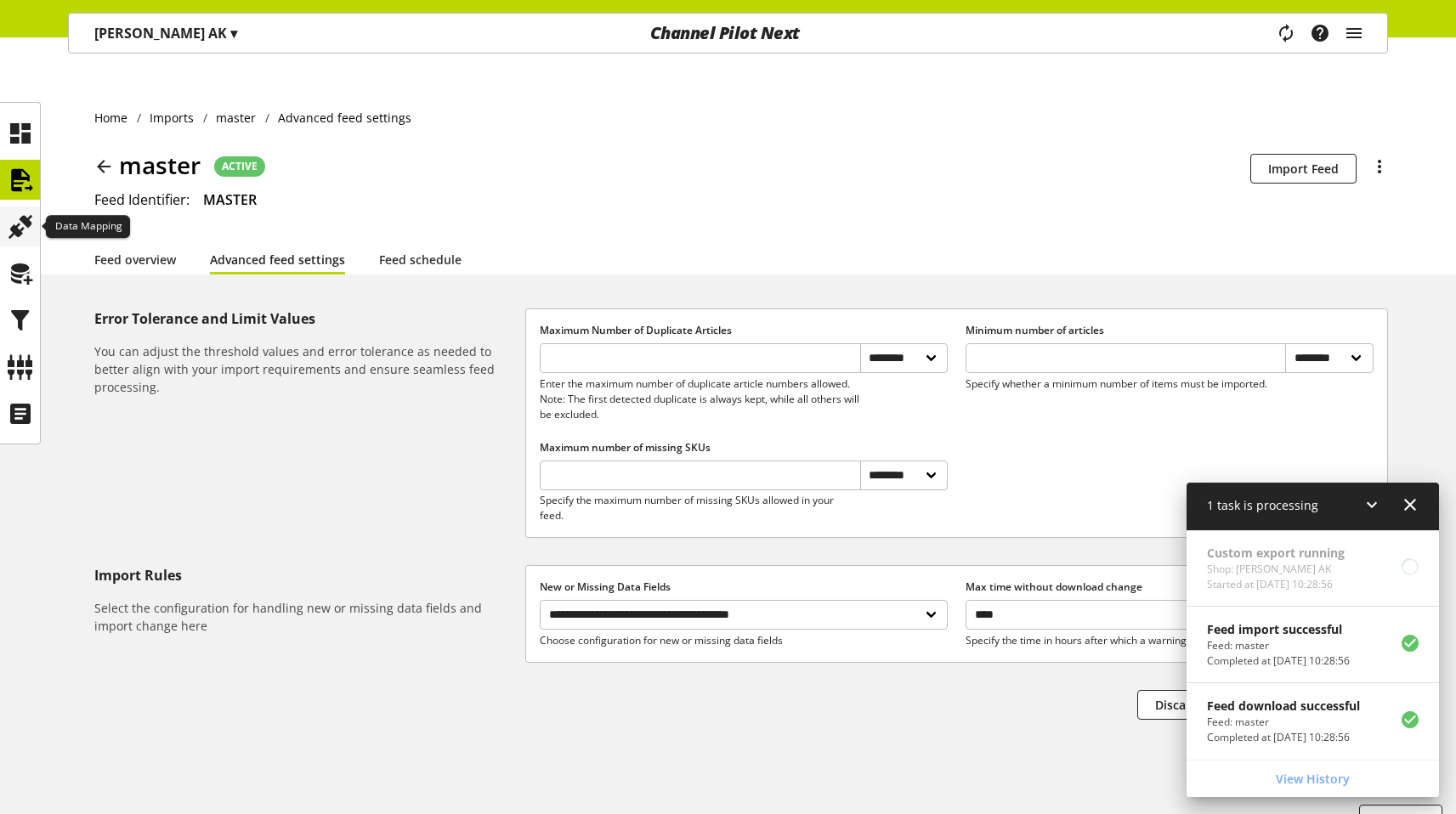
click at [25, 218] on icon at bounding box center [20, 226] width 27 height 34
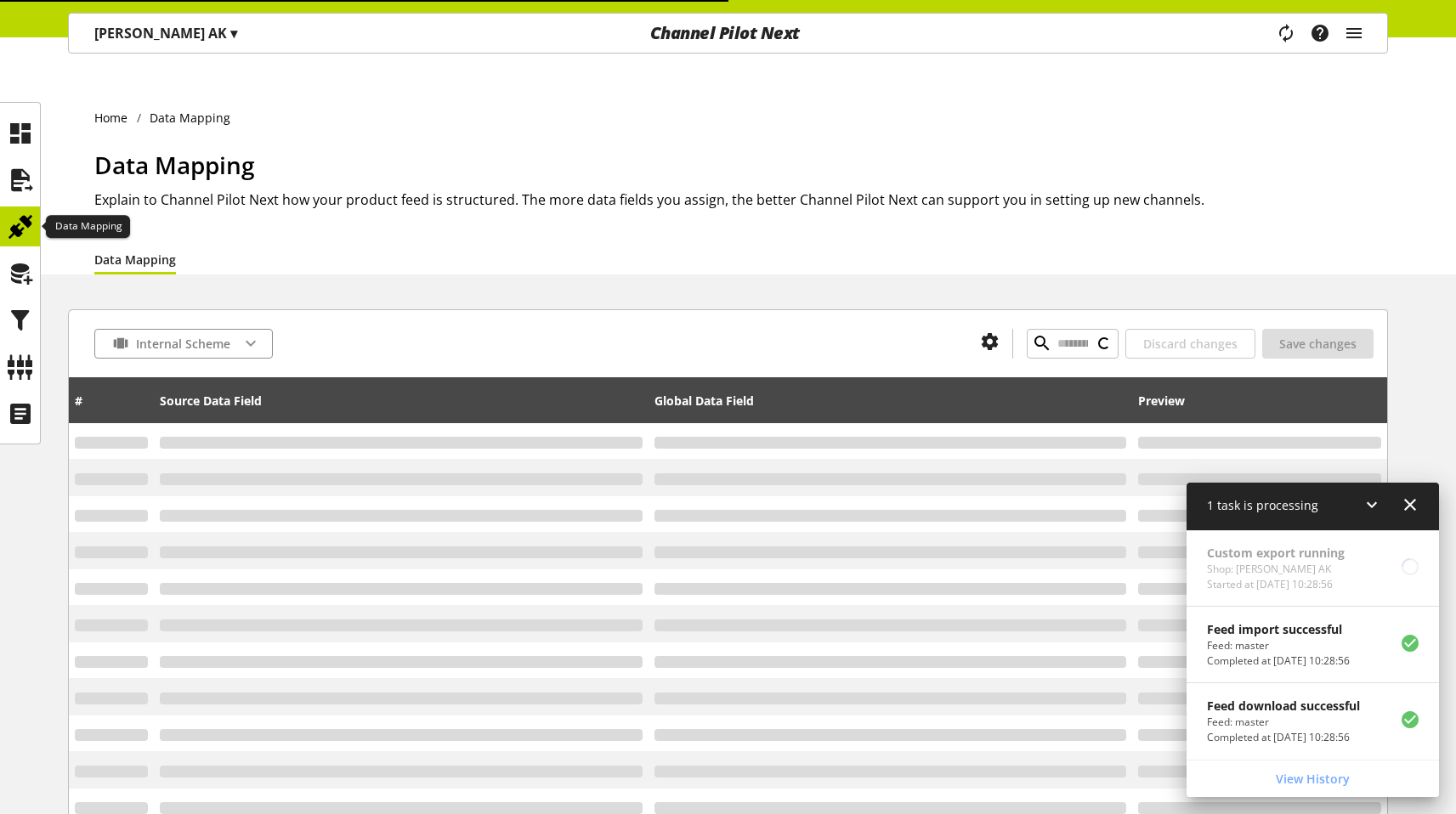
type input "**********"
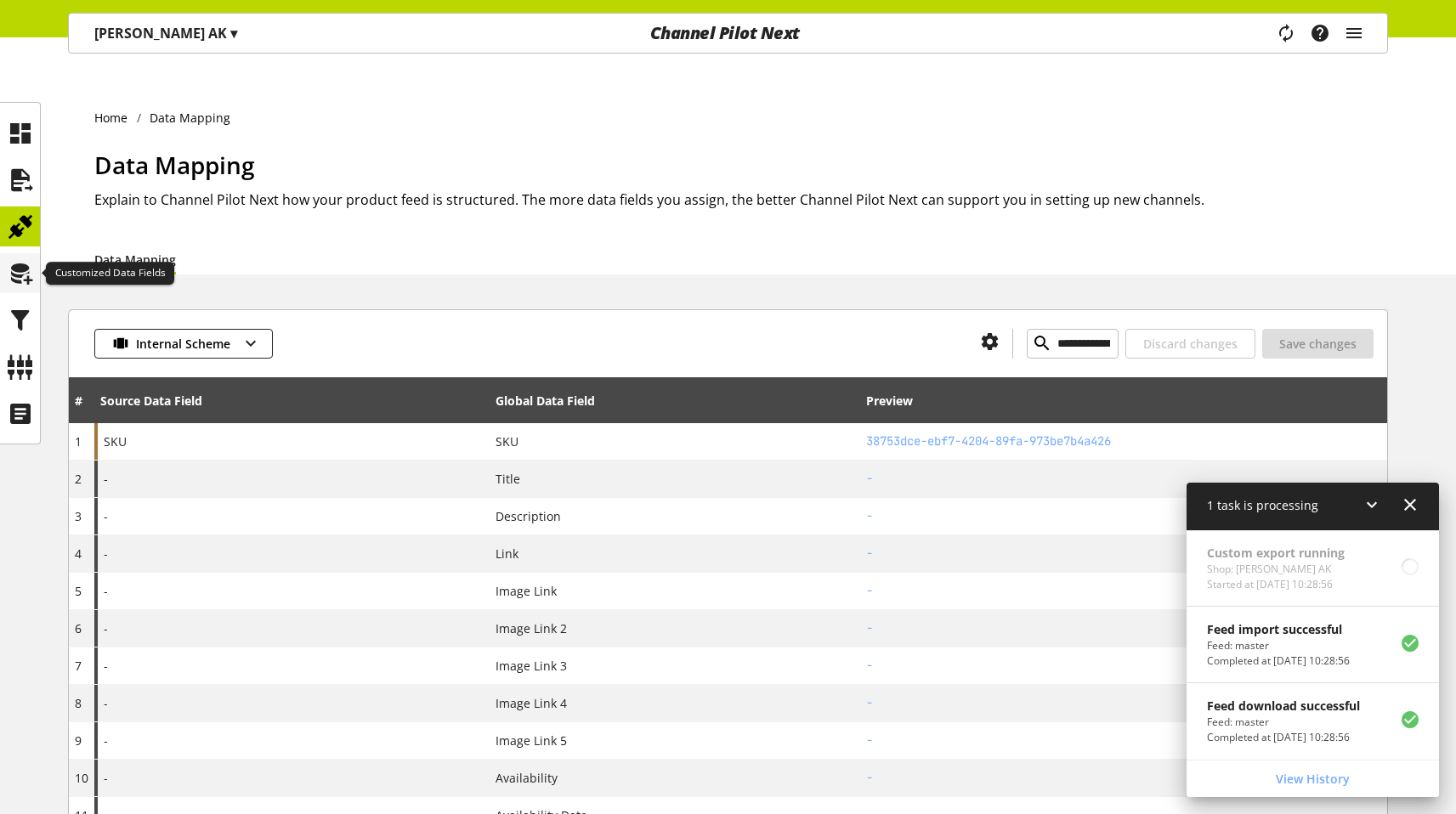
click at [27, 263] on icon at bounding box center [20, 273] width 27 height 34
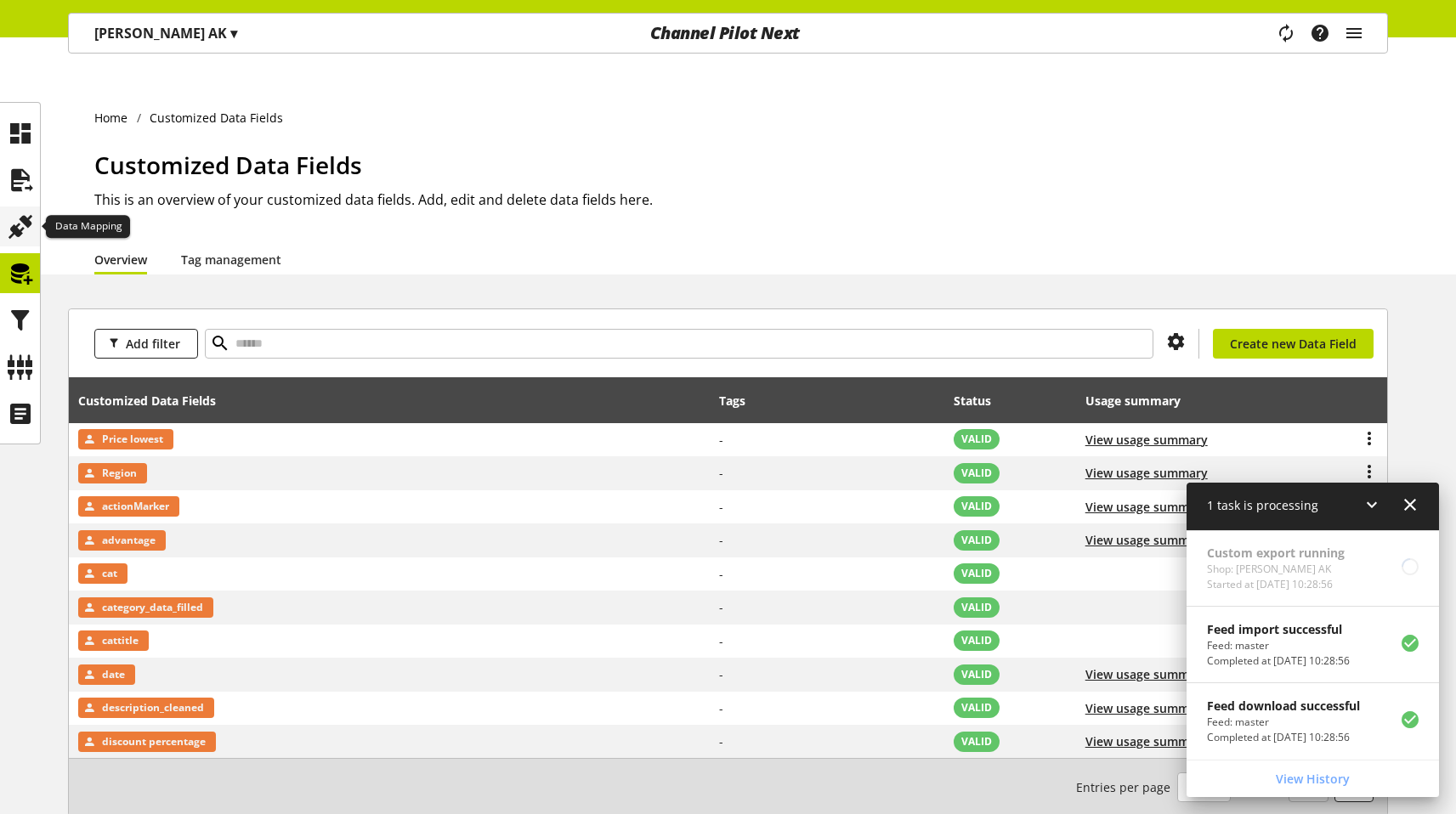
click at [23, 236] on icon at bounding box center [20, 226] width 27 height 34
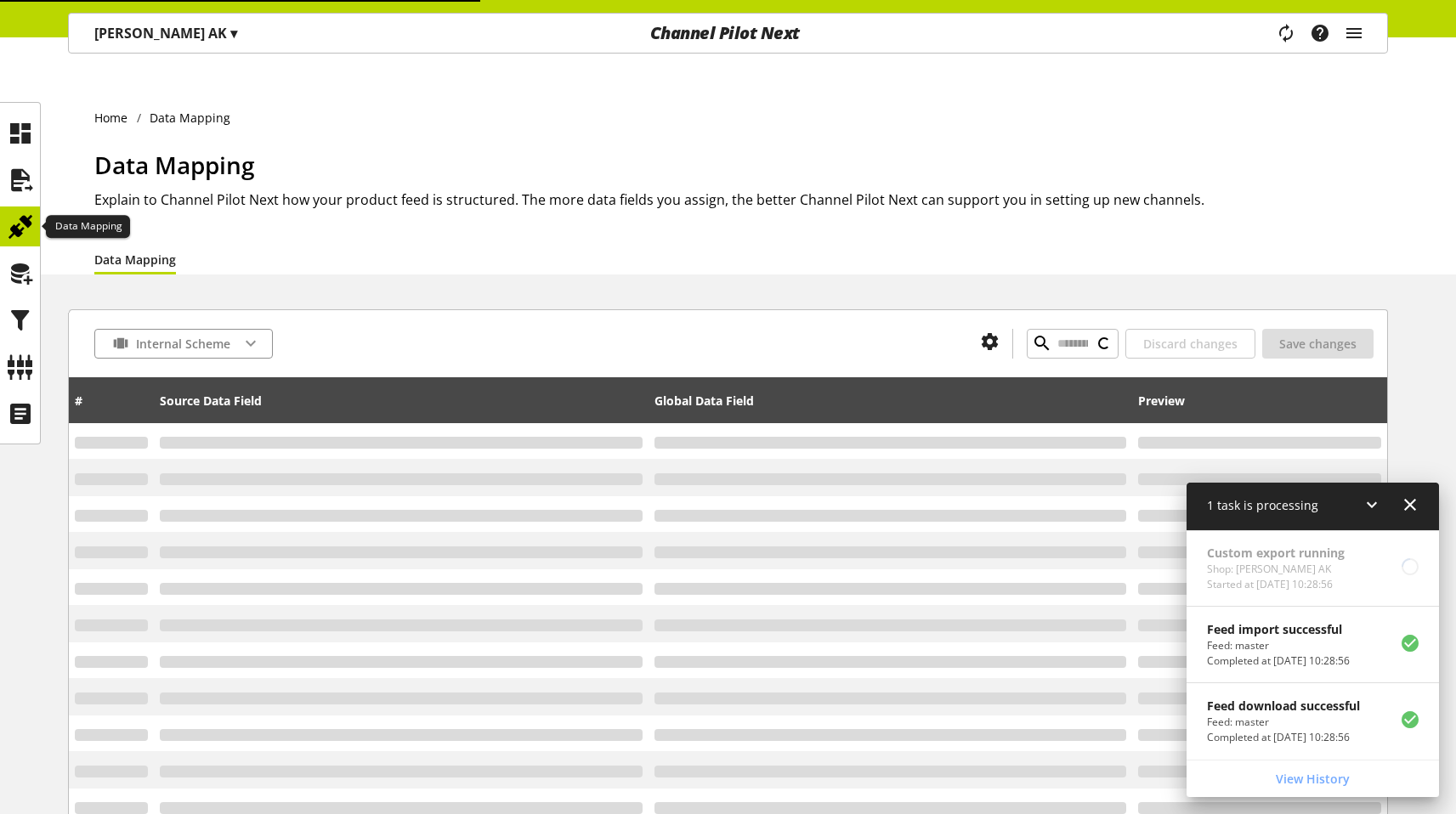
type input "**********"
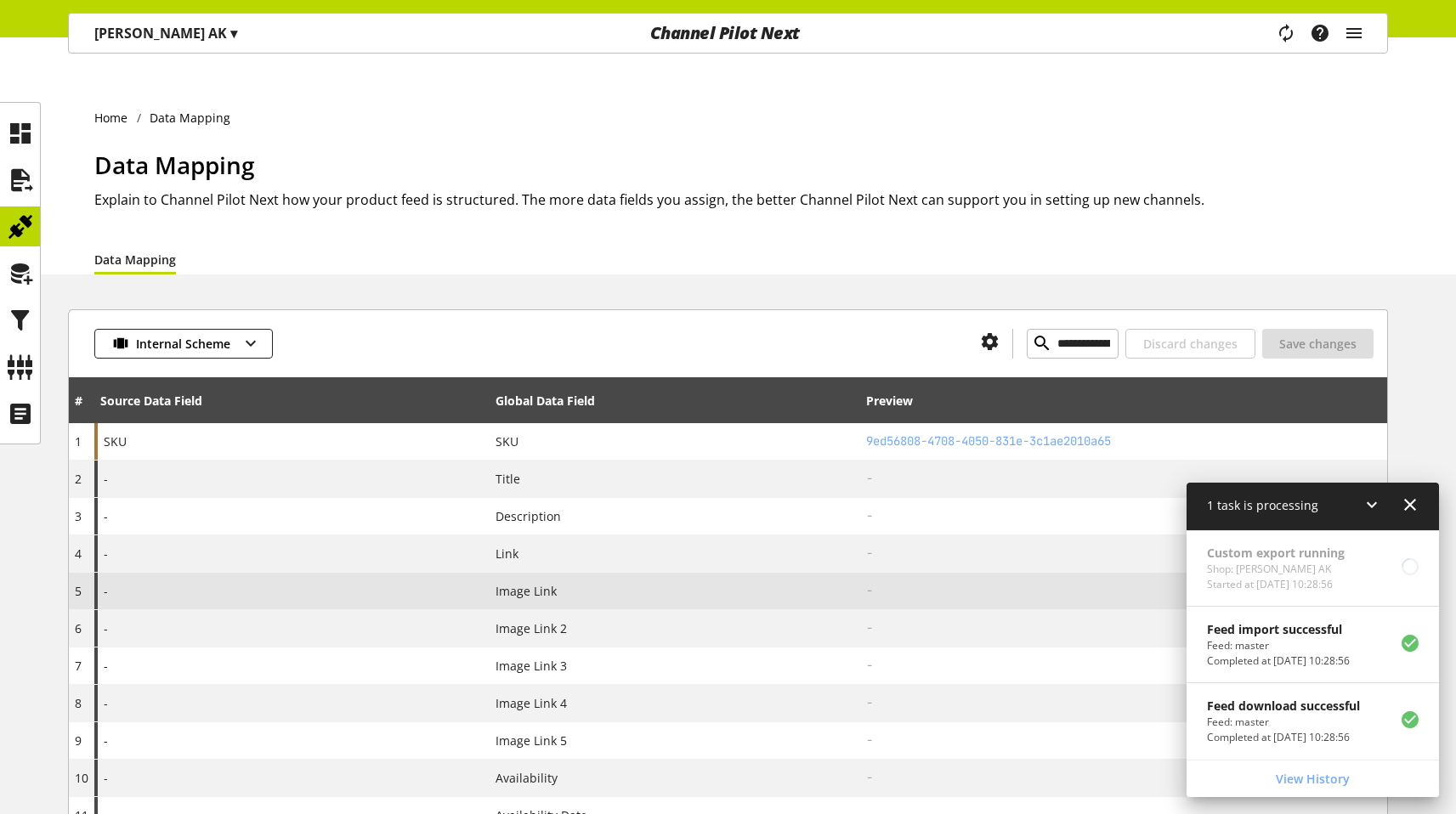
click at [186, 573] on div "-" at bounding box center [292, 591] width 395 height 36
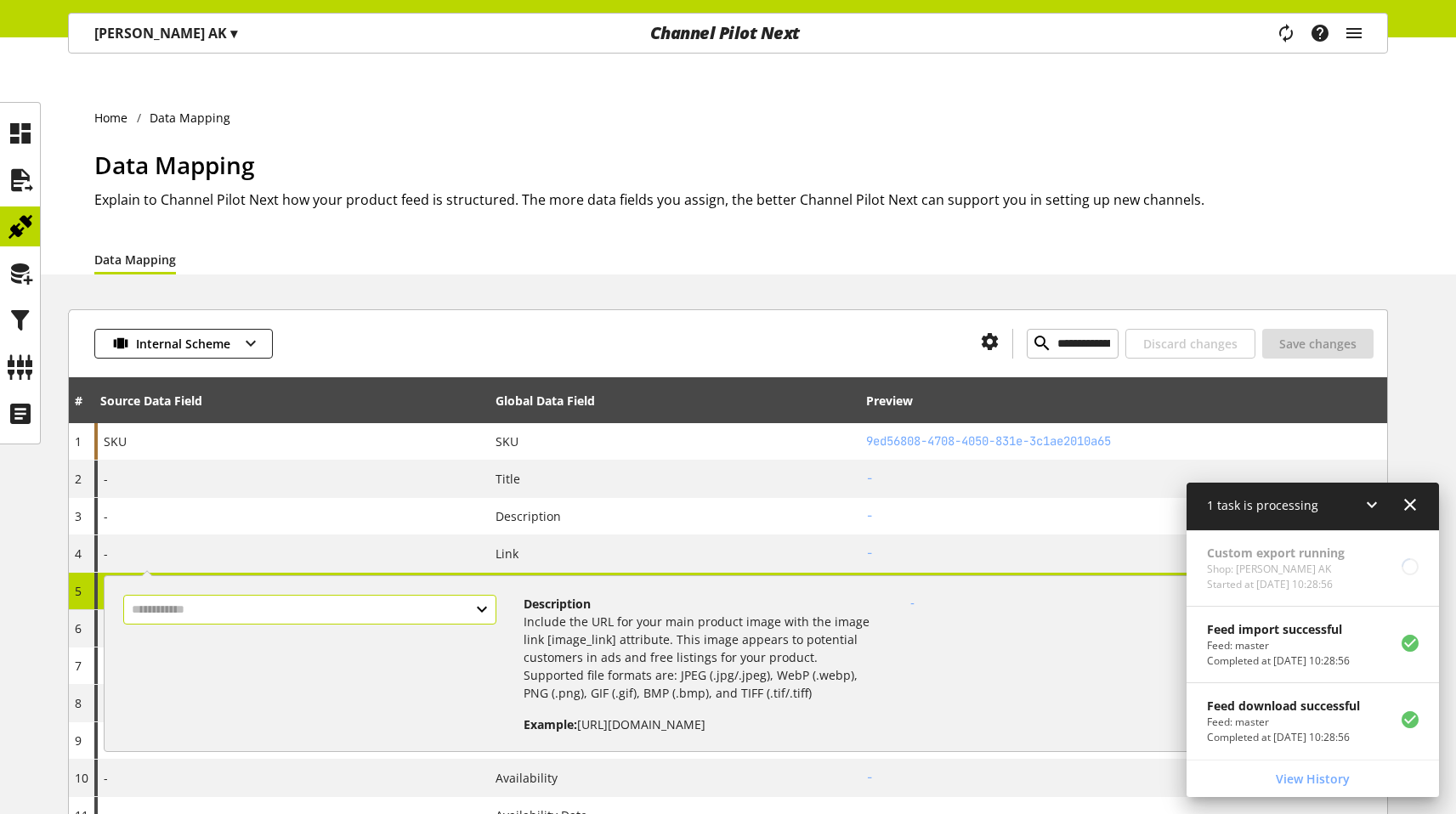
click at [175, 615] on input "text" at bounding box center [309, 609] width 374 height 30
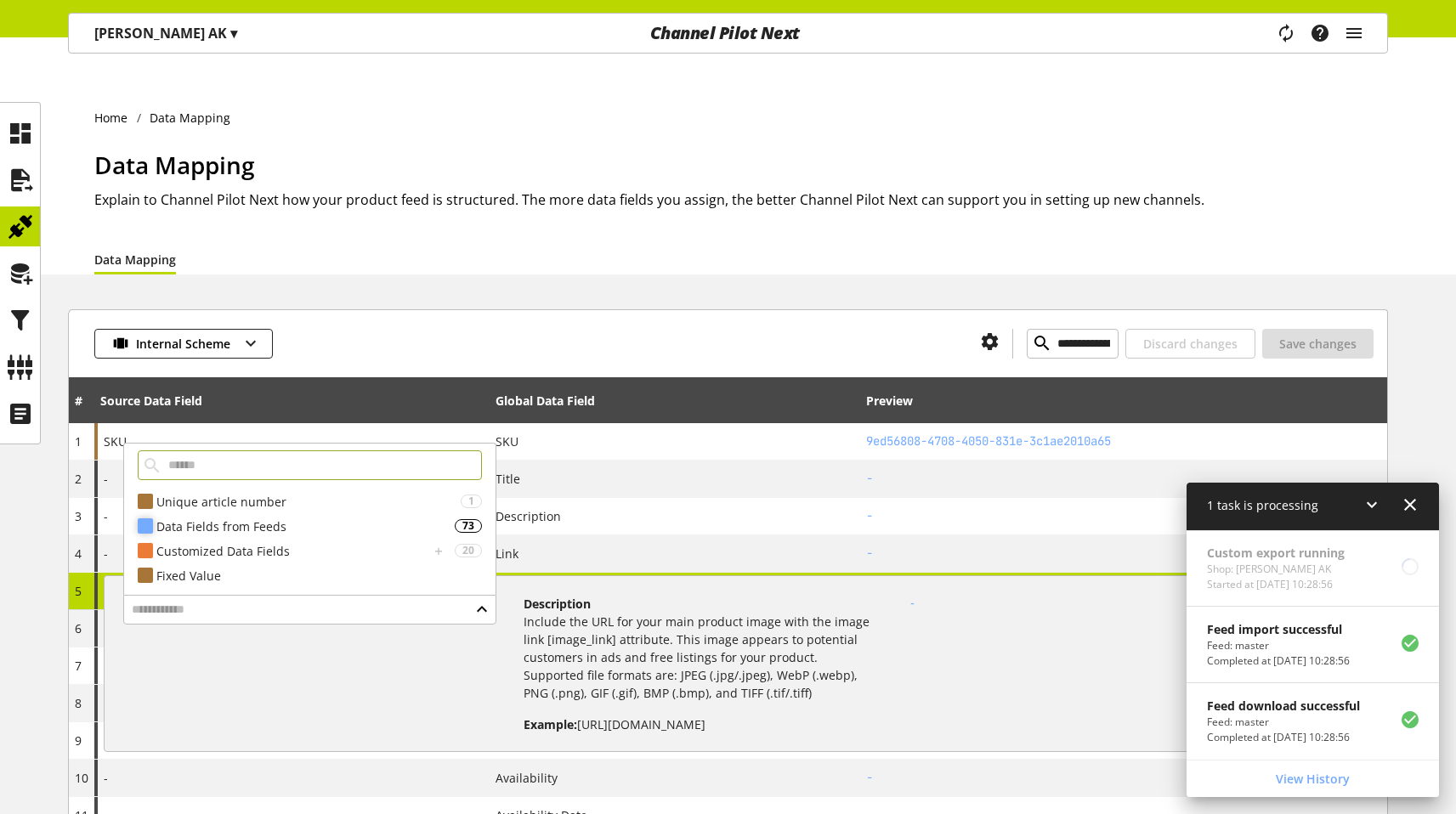
click at [254, 525] on div "Data Fields from Feeds" at bounding box center [306, 527] width 299 height 18
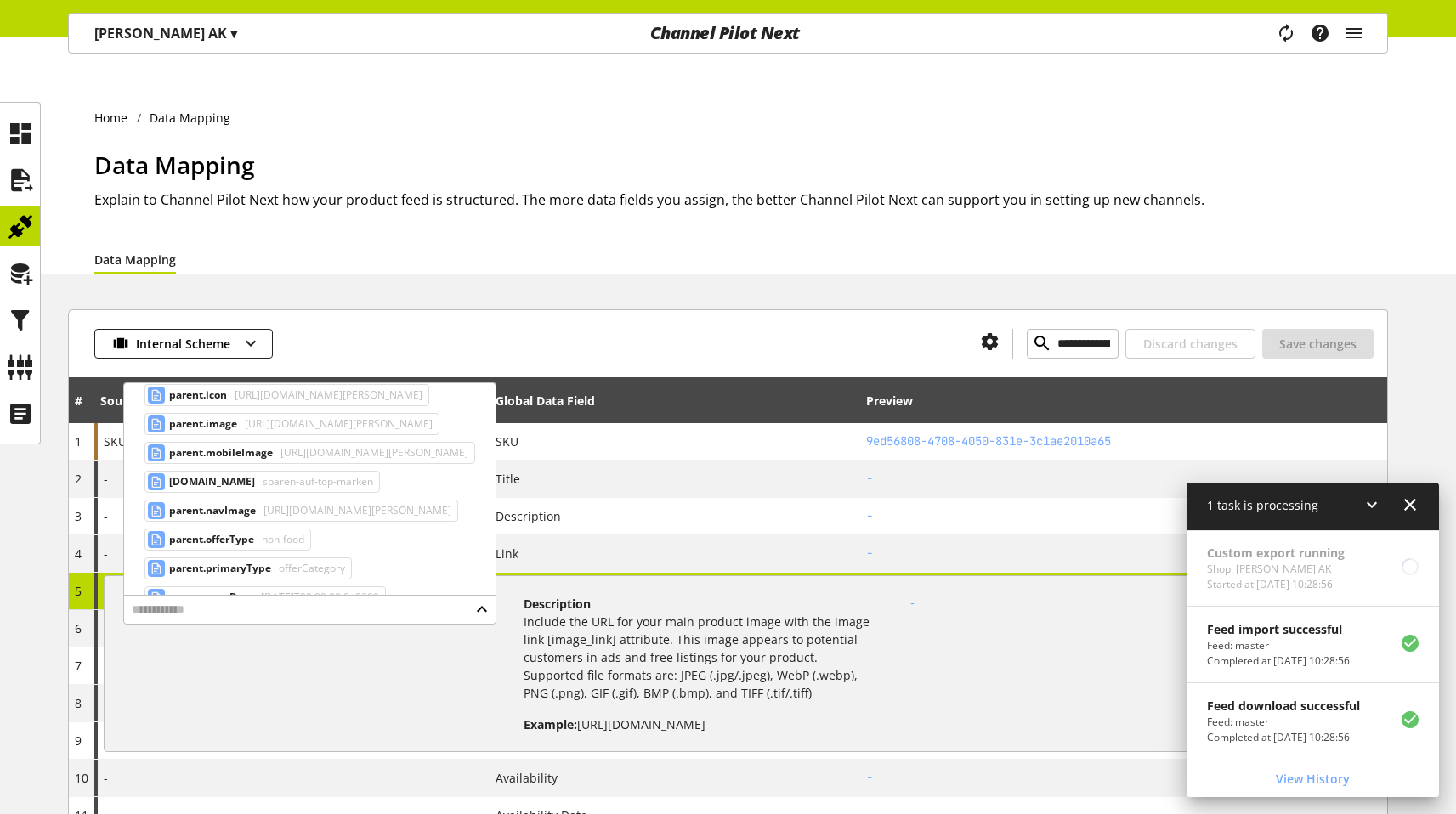
scroll to position [846, 0]
click at [508, 189] on h2 "Explain to Channel Pilot Next how your product feed is structured. The more dat…" at bounding box center [742, 199] width 1294 height 20
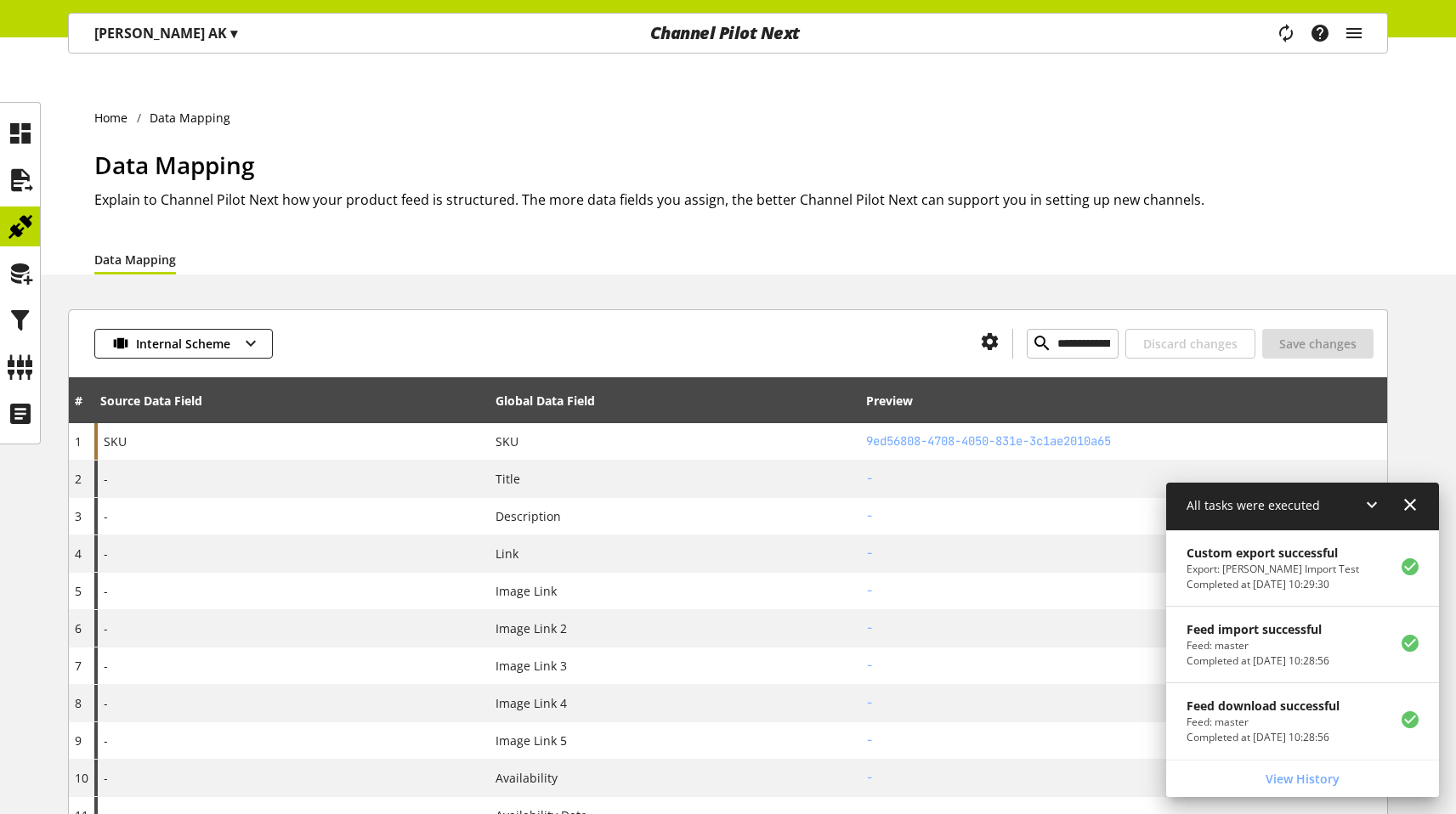
click at [1413, 506] on icon at bounding box center [1410, 505] width 20 height 31
